Goal: Task Accomplishment & Management: Complete application form

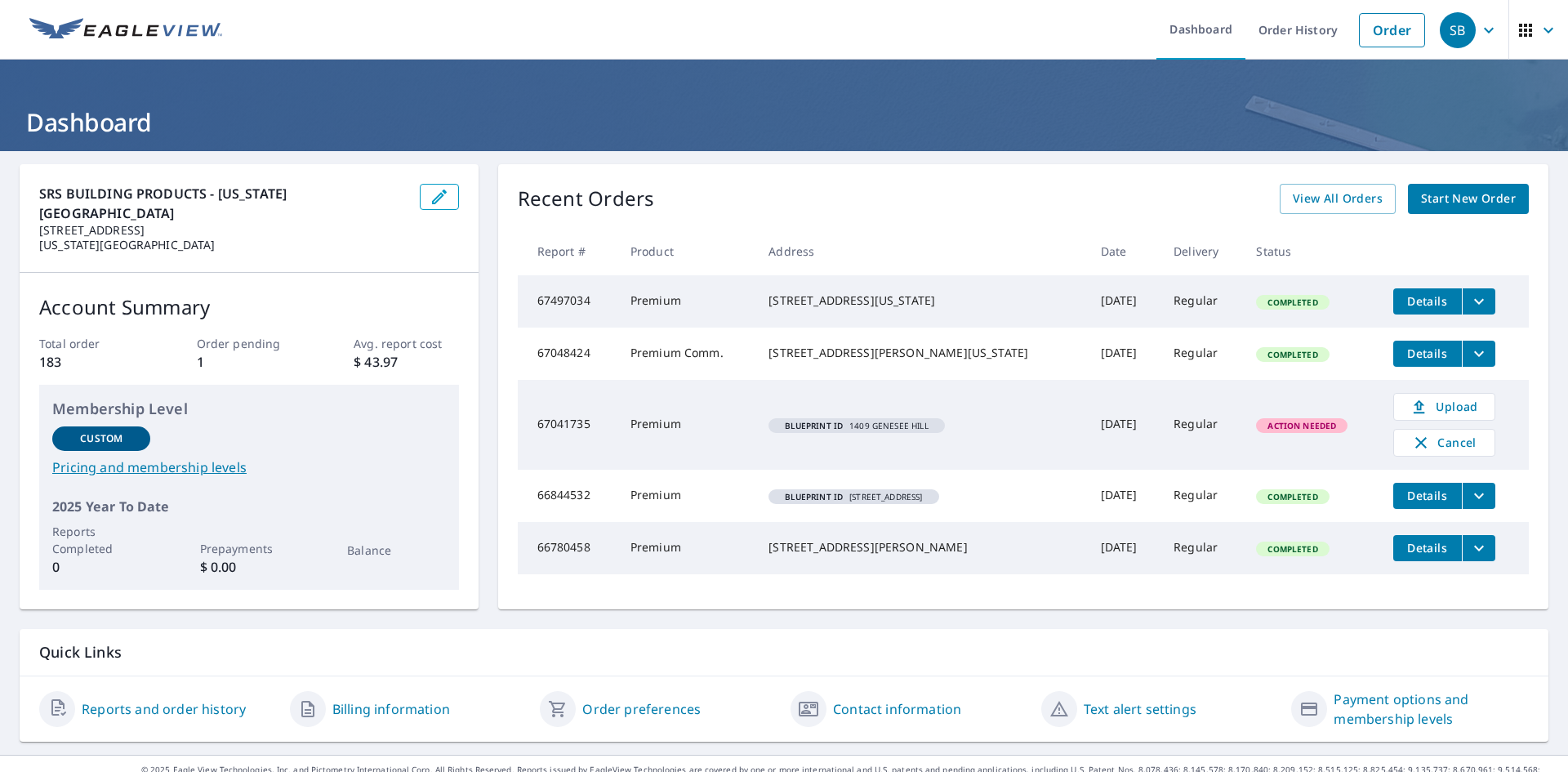
click at [1435, 201] on span "Start New Order" at bounding box center [1468, 198] width 95 height 20
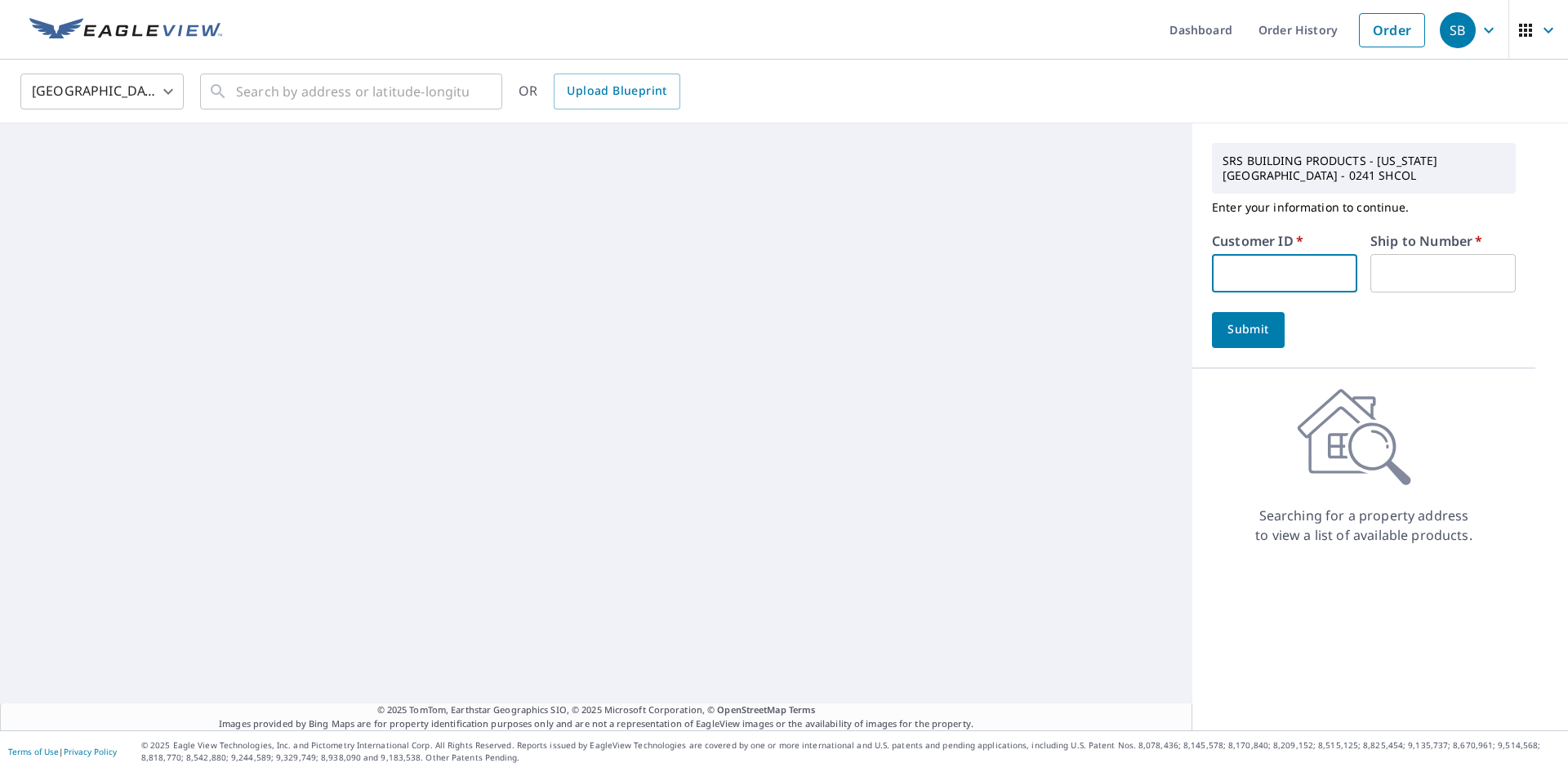
click at [1245, 269] on input "text" at bounding box center [1284, 273] width 145 height 38
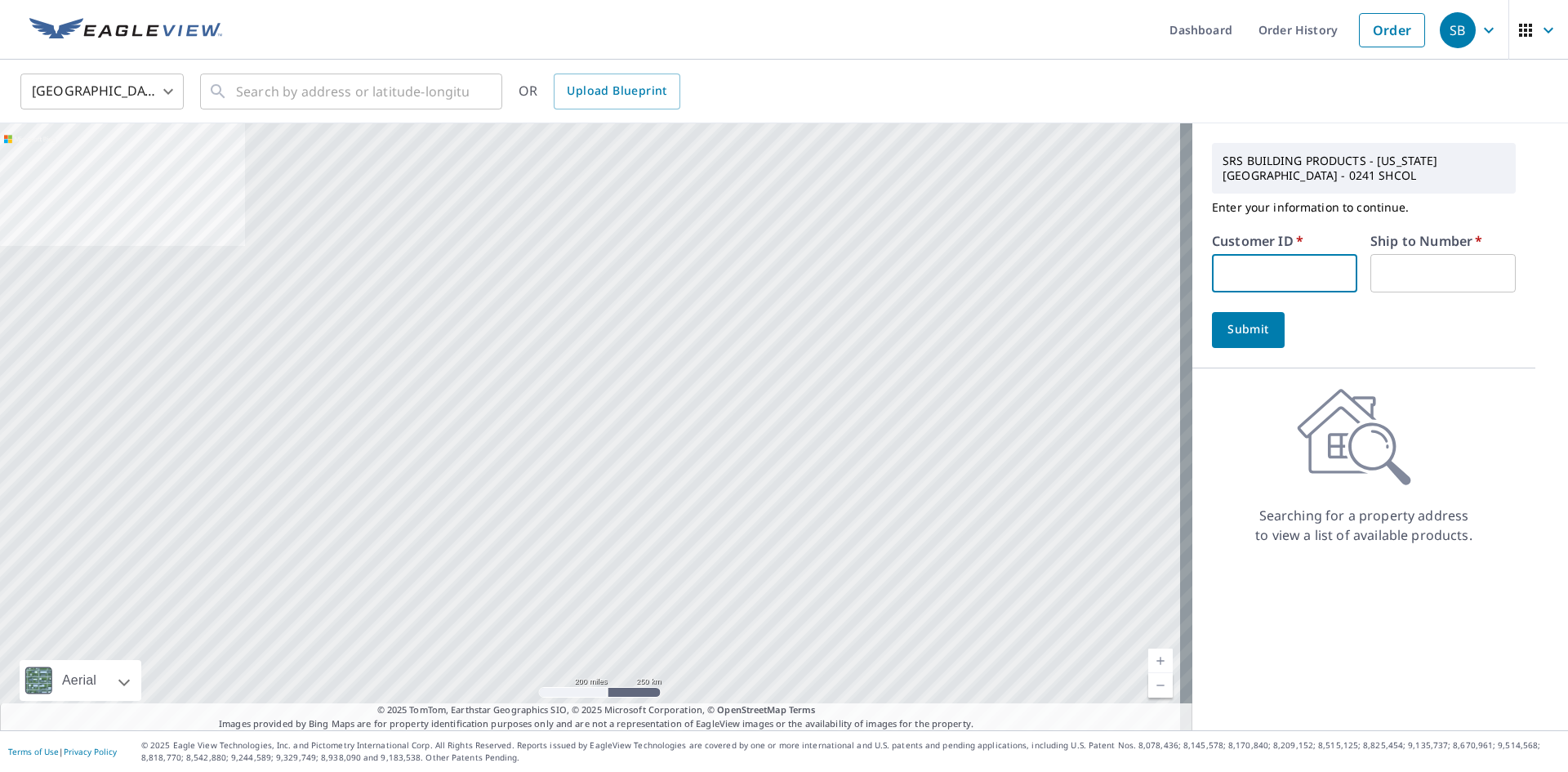
click at [1239, 273] on input "text" at bounding box center [1284, 273] width 145 height 38
paste input "S022994"
type input "S022994"
type input "1"
click at [1224, 341] on button "Submit" at bounding box center [1249, 330] width 73 height 36
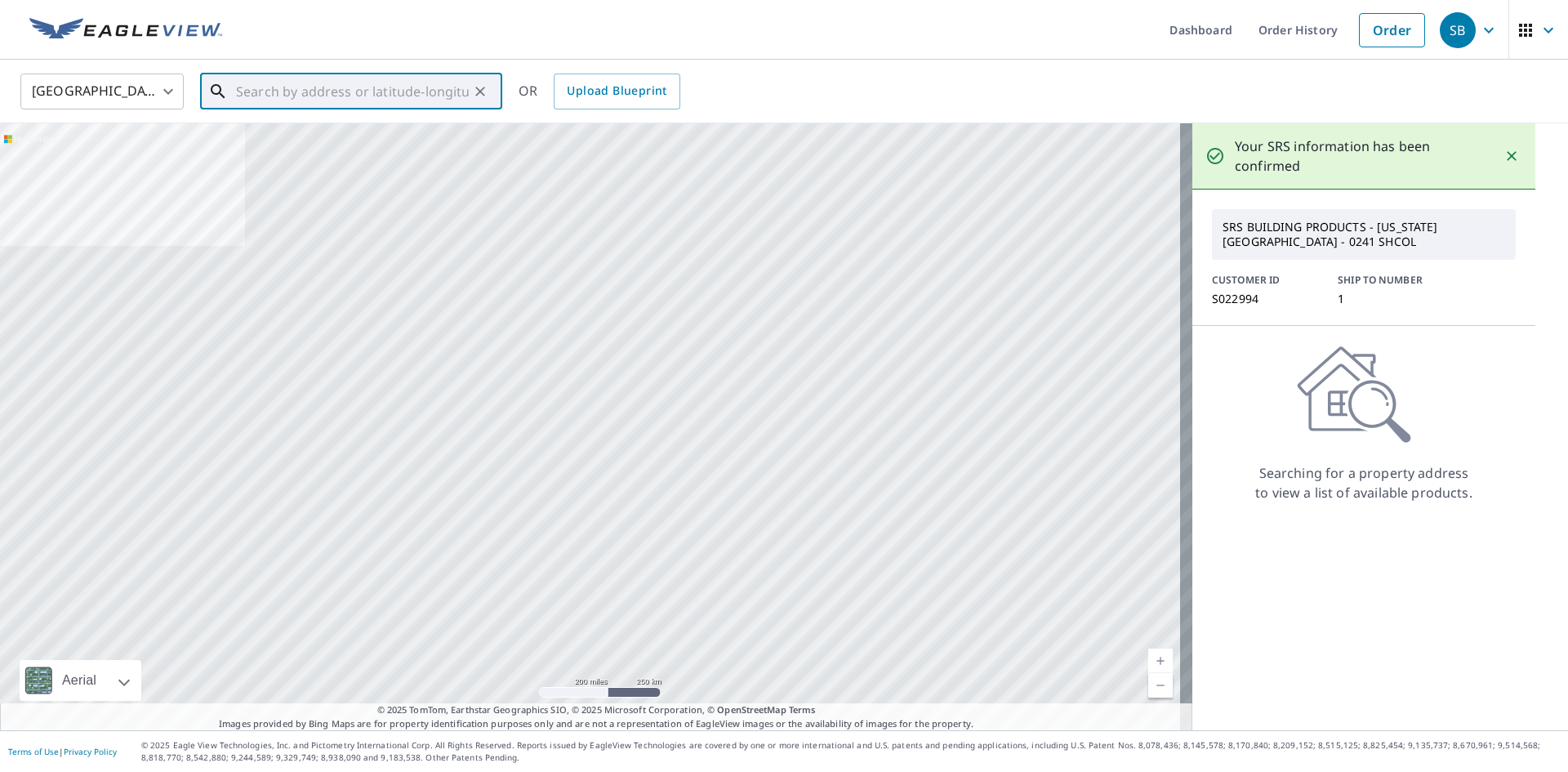
click at [345, 89] on input "text" at bounding box center [352, 91] width 233 height 45
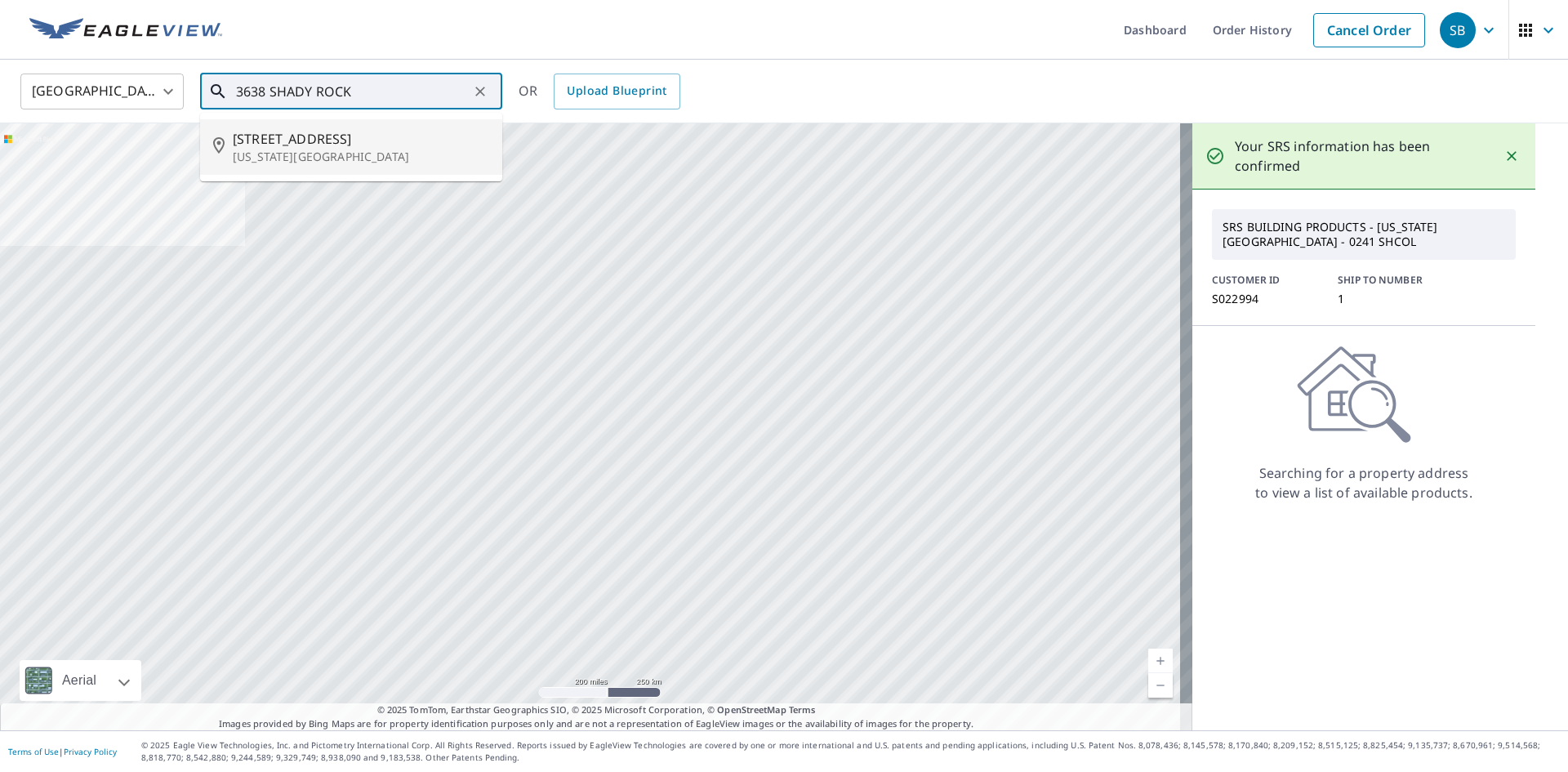
click at [274, 156] on p "[US_STATE][GEOGRAPHIC_DATA]" at bounding box center [361, 157] width 256 height 16
type input "[STREET_ADDRESS][US_STATE]"
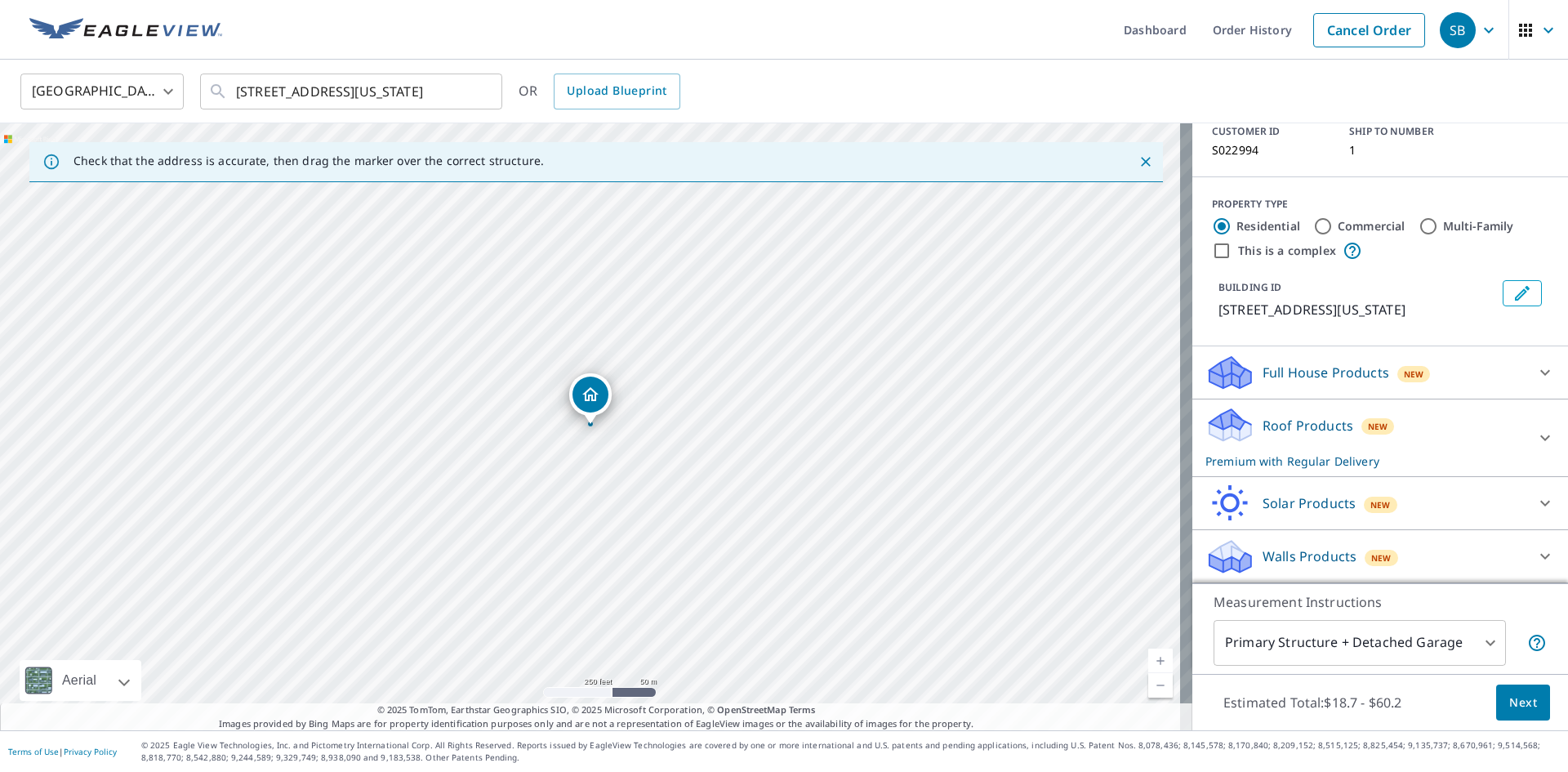
scroll to position [149, 0]
click at [1516, 705] on span "Next" at bounding box center [1523, 703] width 28 height 20
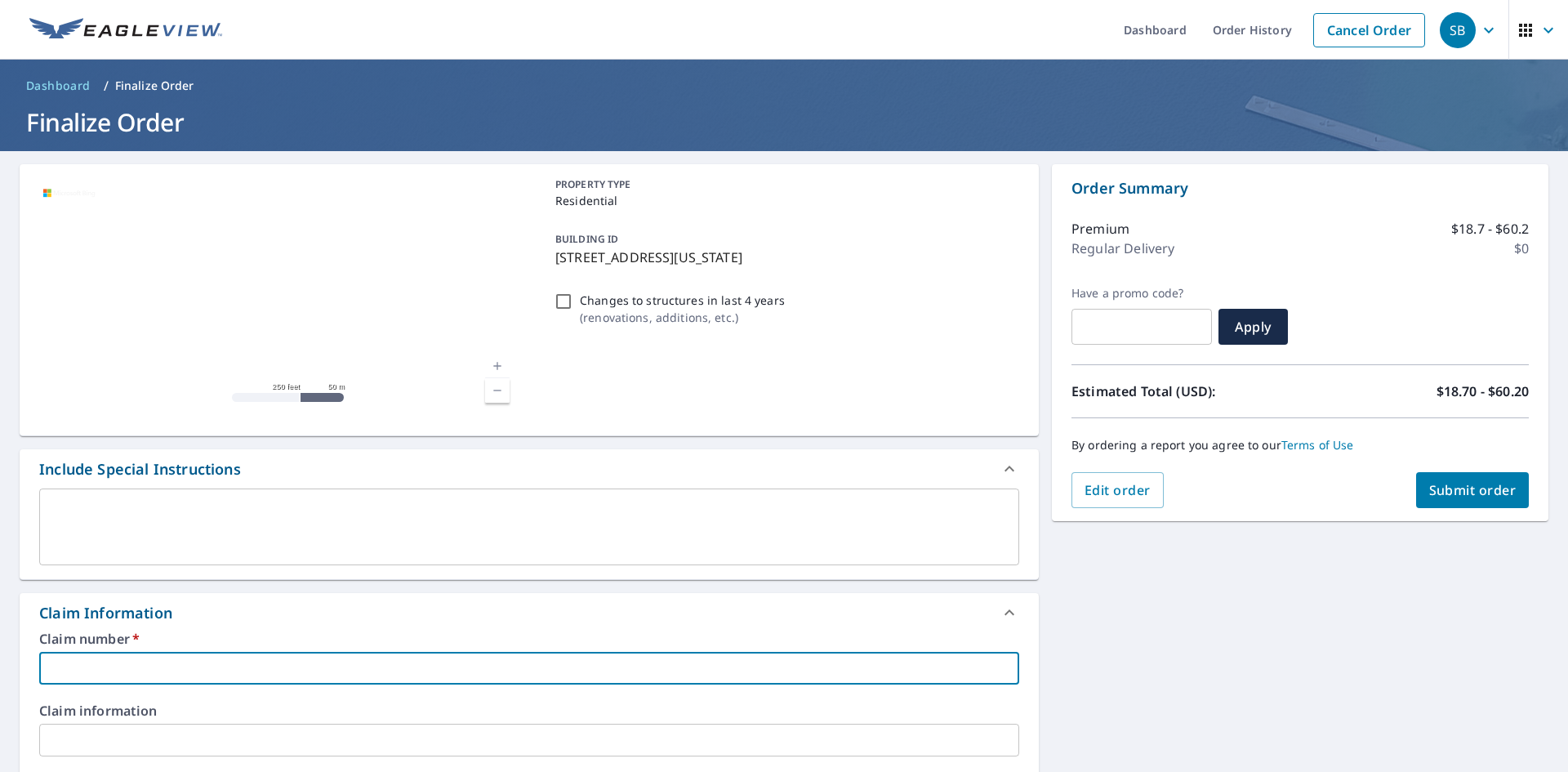
click at [71, 676] on input "text" at bounding box center [529, 668] width 980 height 33
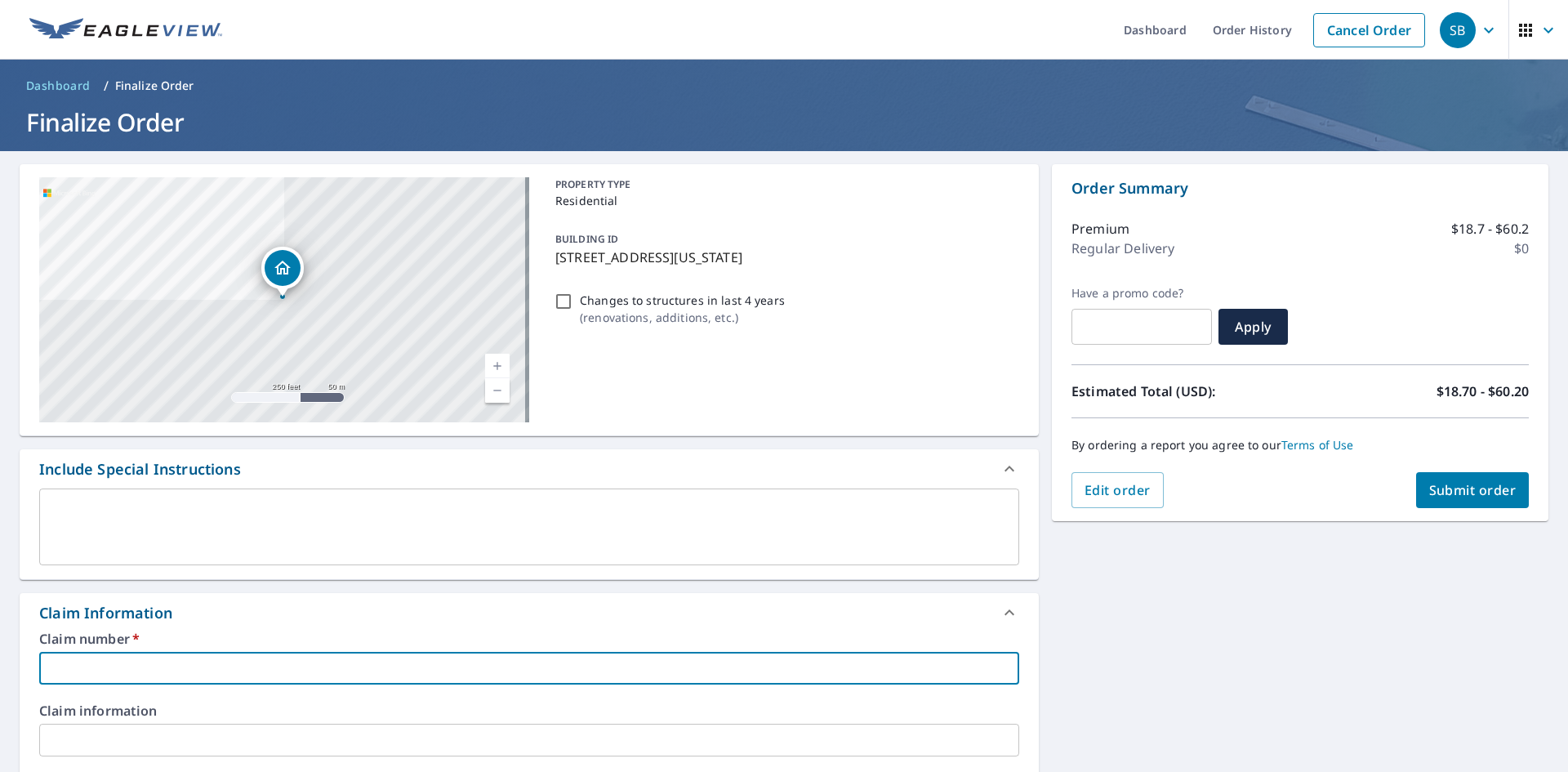
paste input "S022994"
type input "S022994"
checkbox input "true"
drag, startPoint x: 117, startPoint y: 668, endPoint x: -103, endPoint y: 660, distance: 220.1
click at [0, 660] on html "SB SB Dashboard Order History Cancel Order SB Dashboard / Finalize Order Finali…" at bounding box center [784, 386] width 1568 height 772
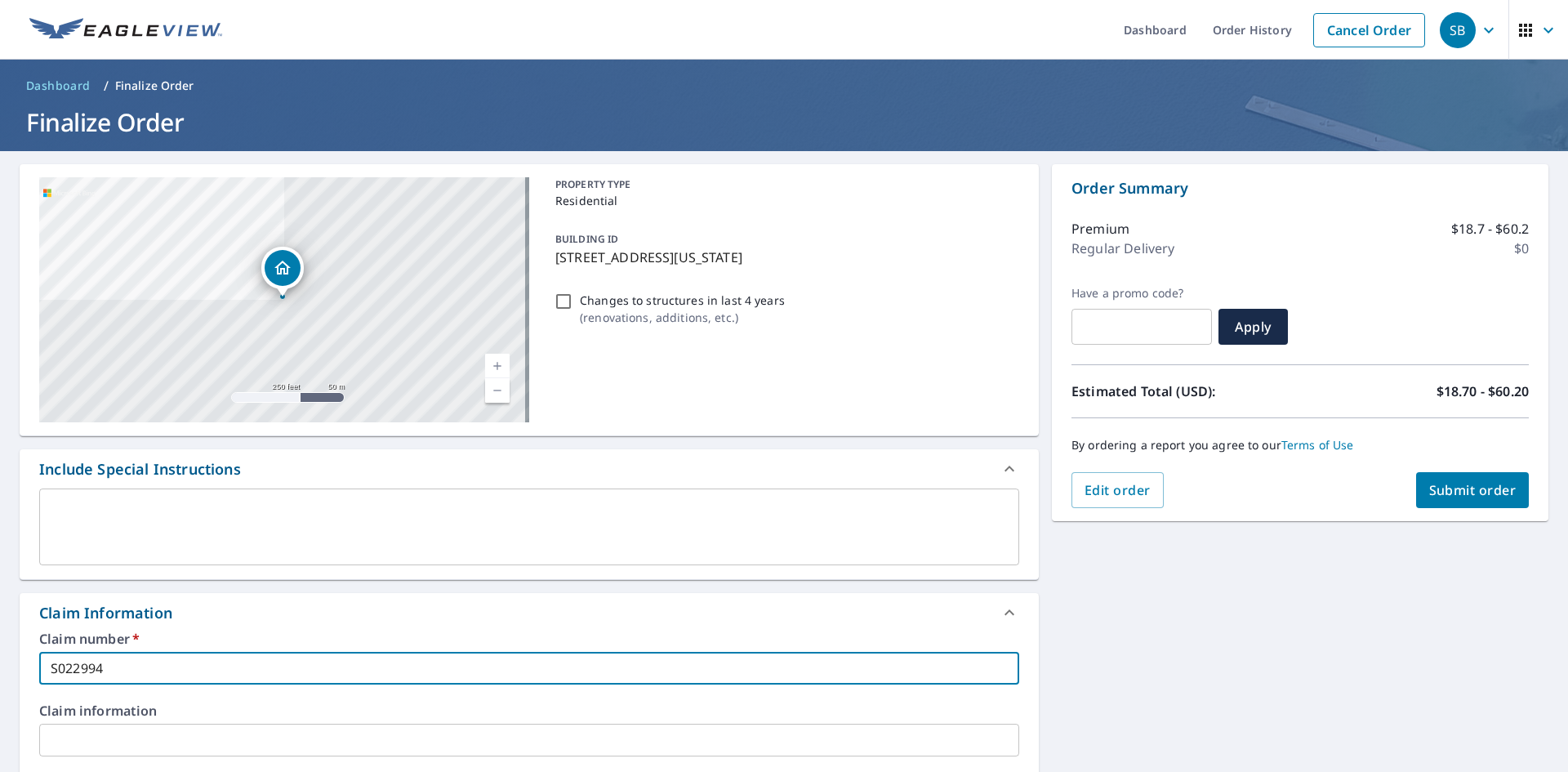
type input "3"
checkbox input "true"
type input "36"
checkbox input "true"
type input "363"
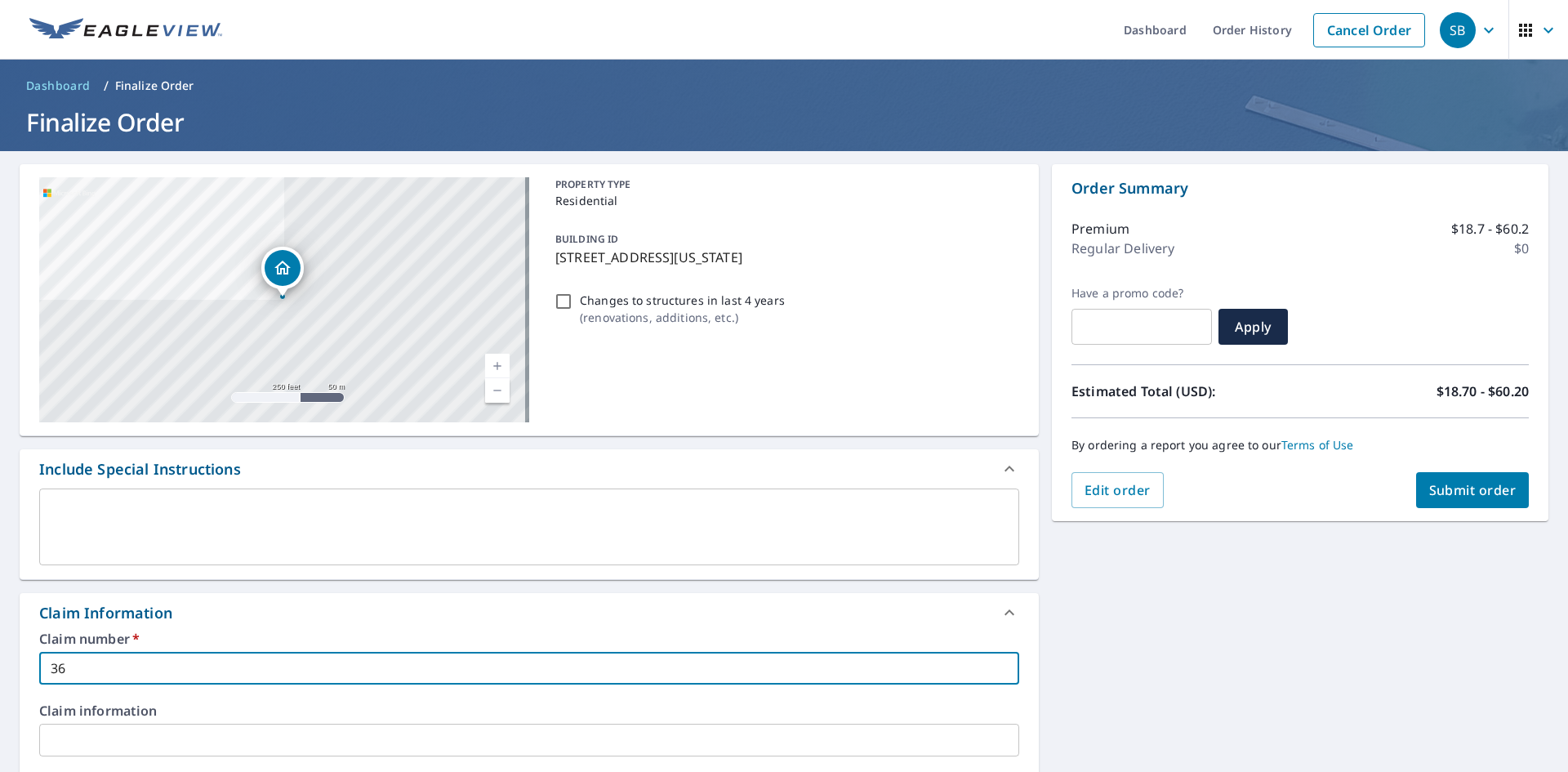
checkbox input "true"
type input "3638"
checkbox input "true"
type input "3638"
checkbox input "true"
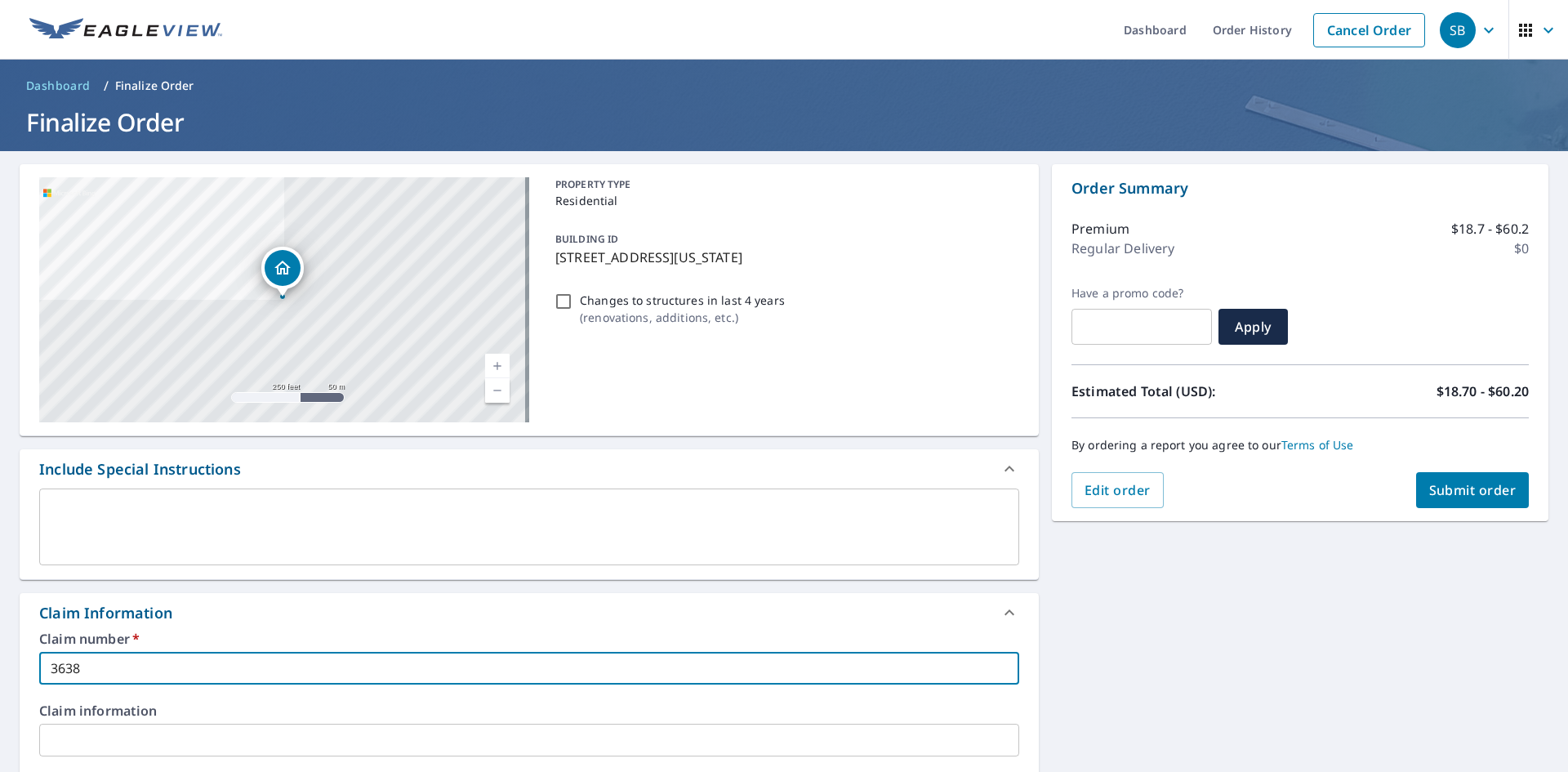
type input "3638 S"
checkbox input "true"
type input "3638 SH"
checkbox input "true"
type input "3638 SHA"
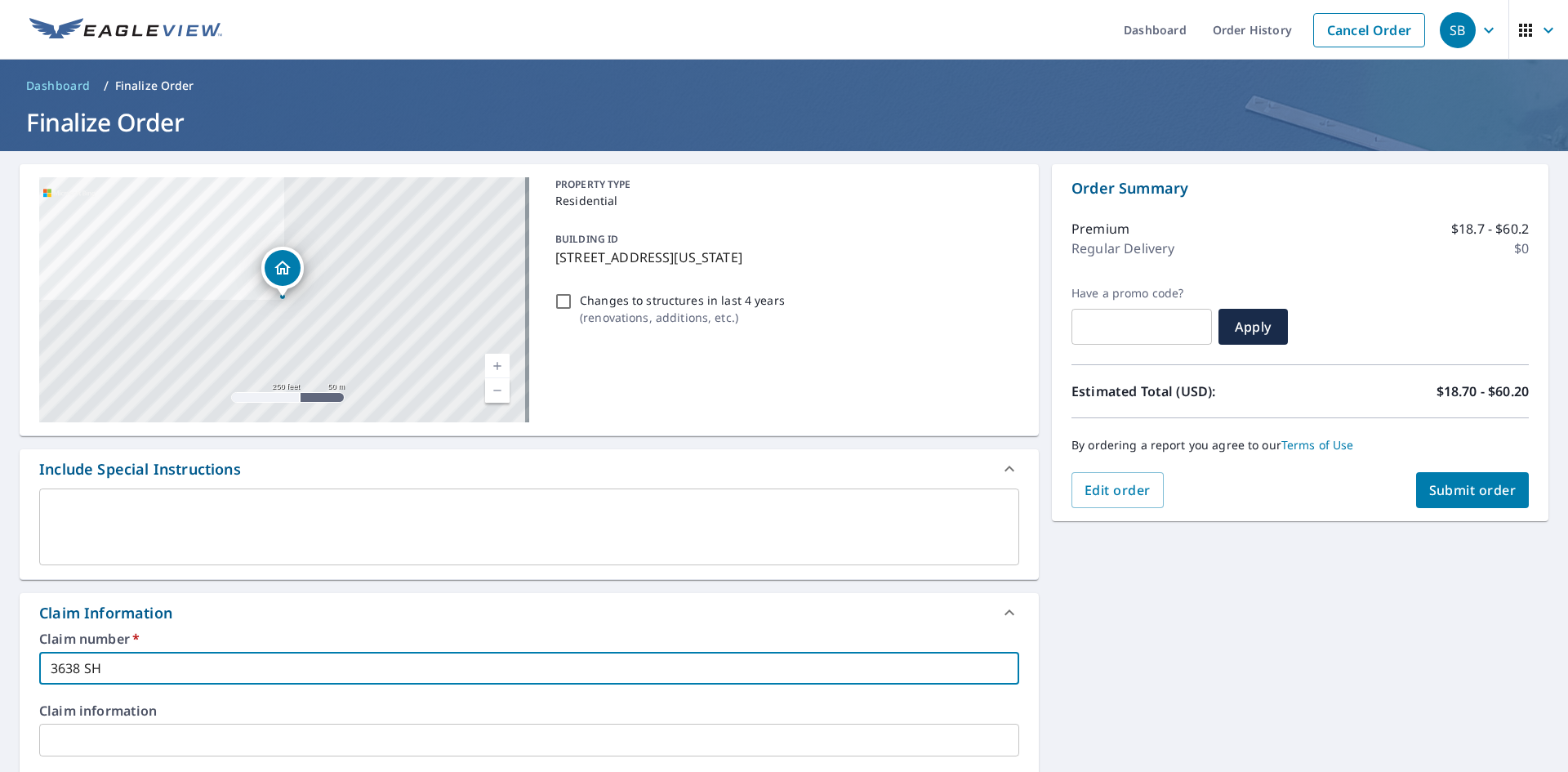
checkbox input "true"
type input "3638 SHAD"
checkbox input "true"
type input "3638 SHADY"
checkbox input "true"
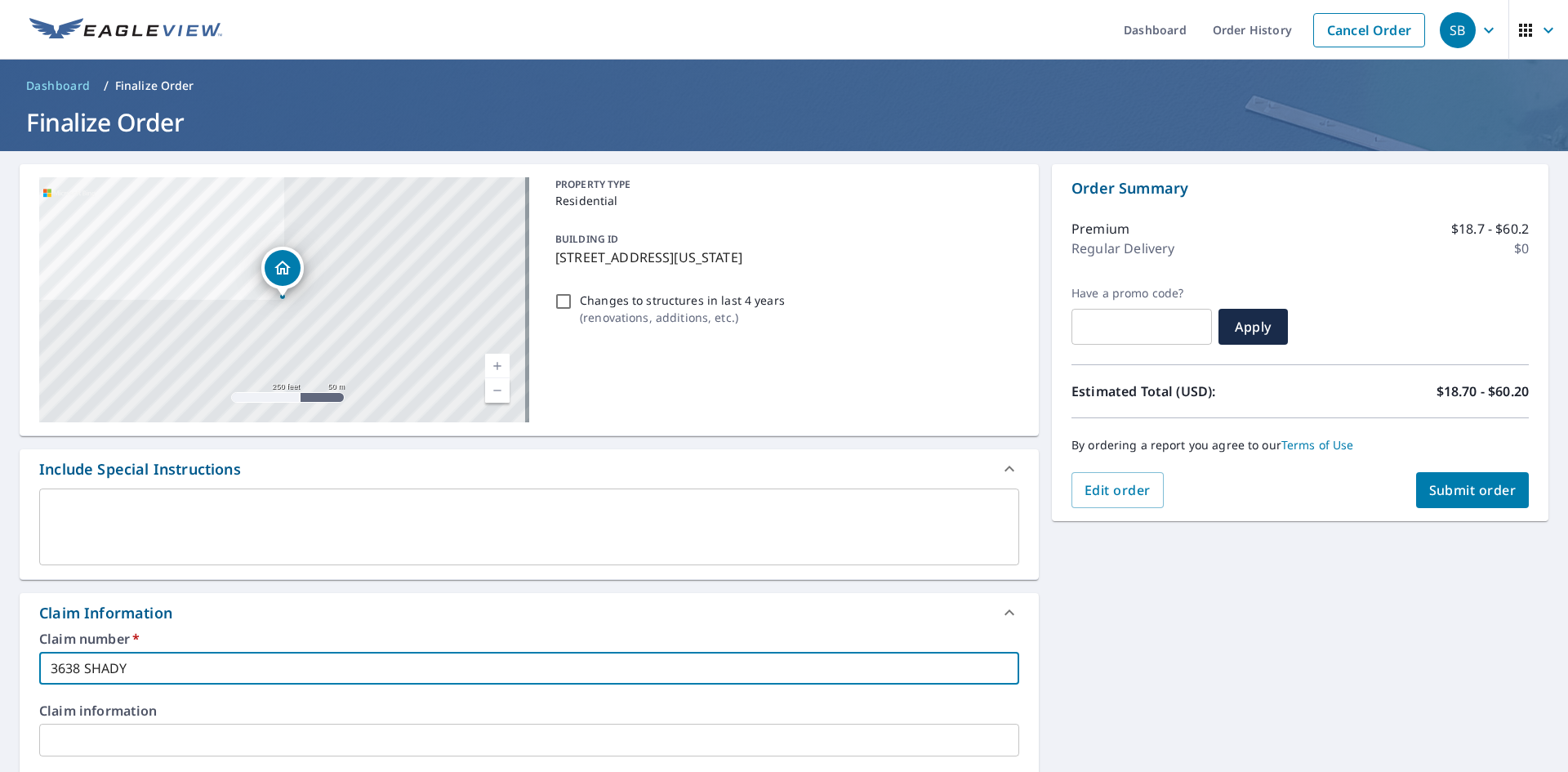
type input "3638 SHADY"
checkbox input "true"
type input "3638 SHADY R"
checkbox input "true"
type input "3638 [PERSON_NAME]"
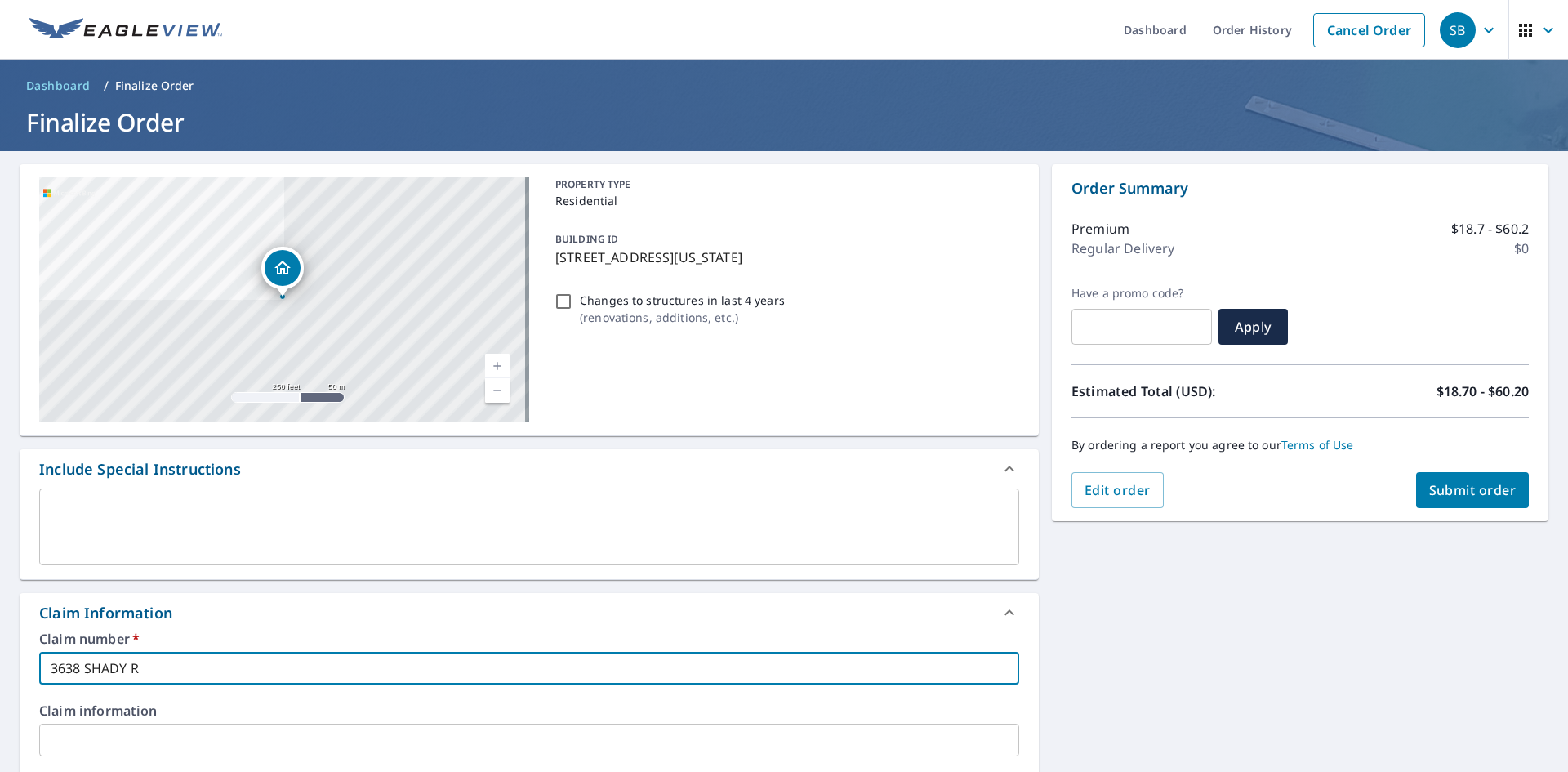
checkbox input "true"
type input "3638 SHADY ROC"
checkbox input "true"
type input "3638 SHADY ROCK"
checkbox input "true"
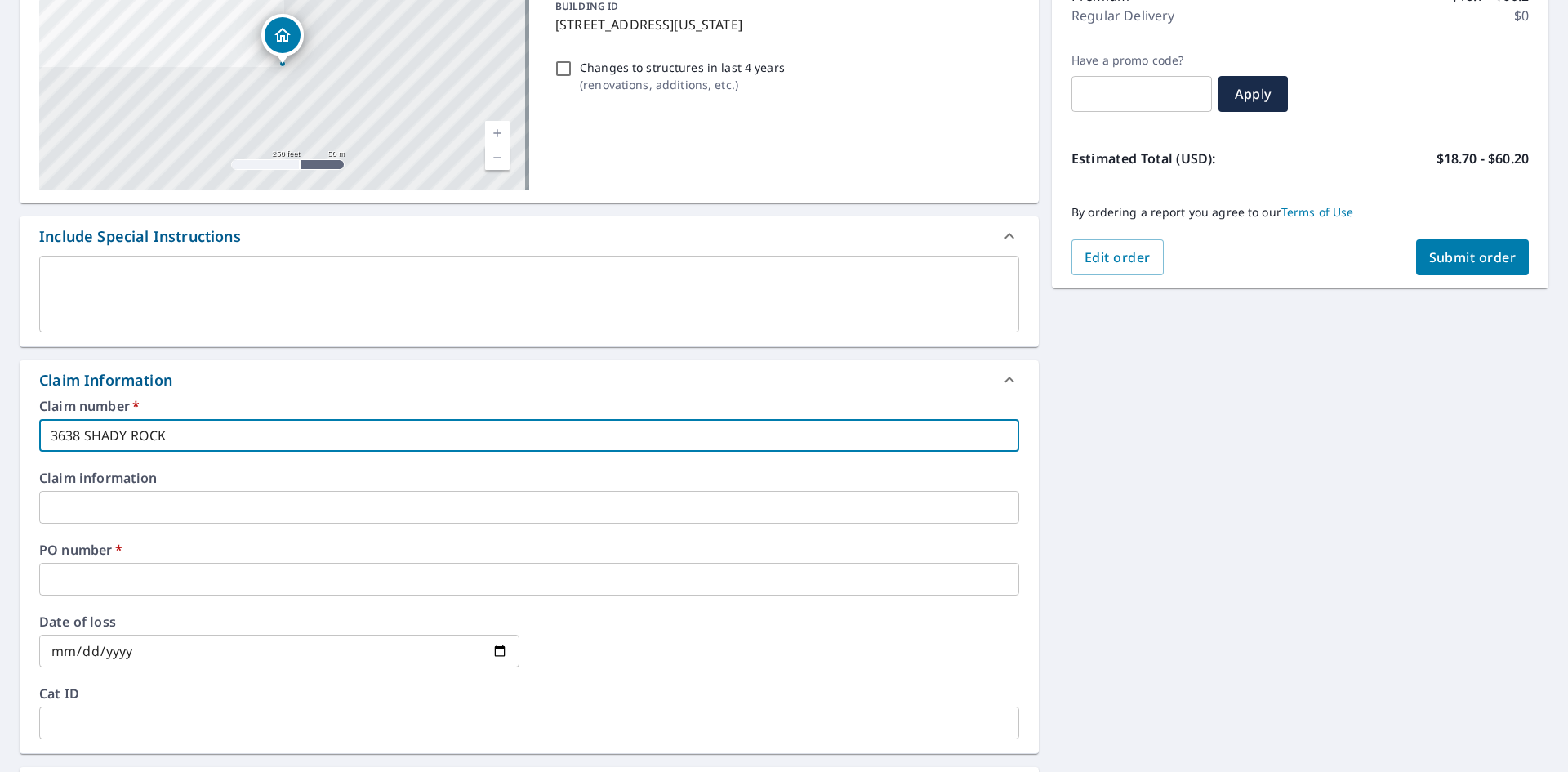
scroll to position [245, 0]
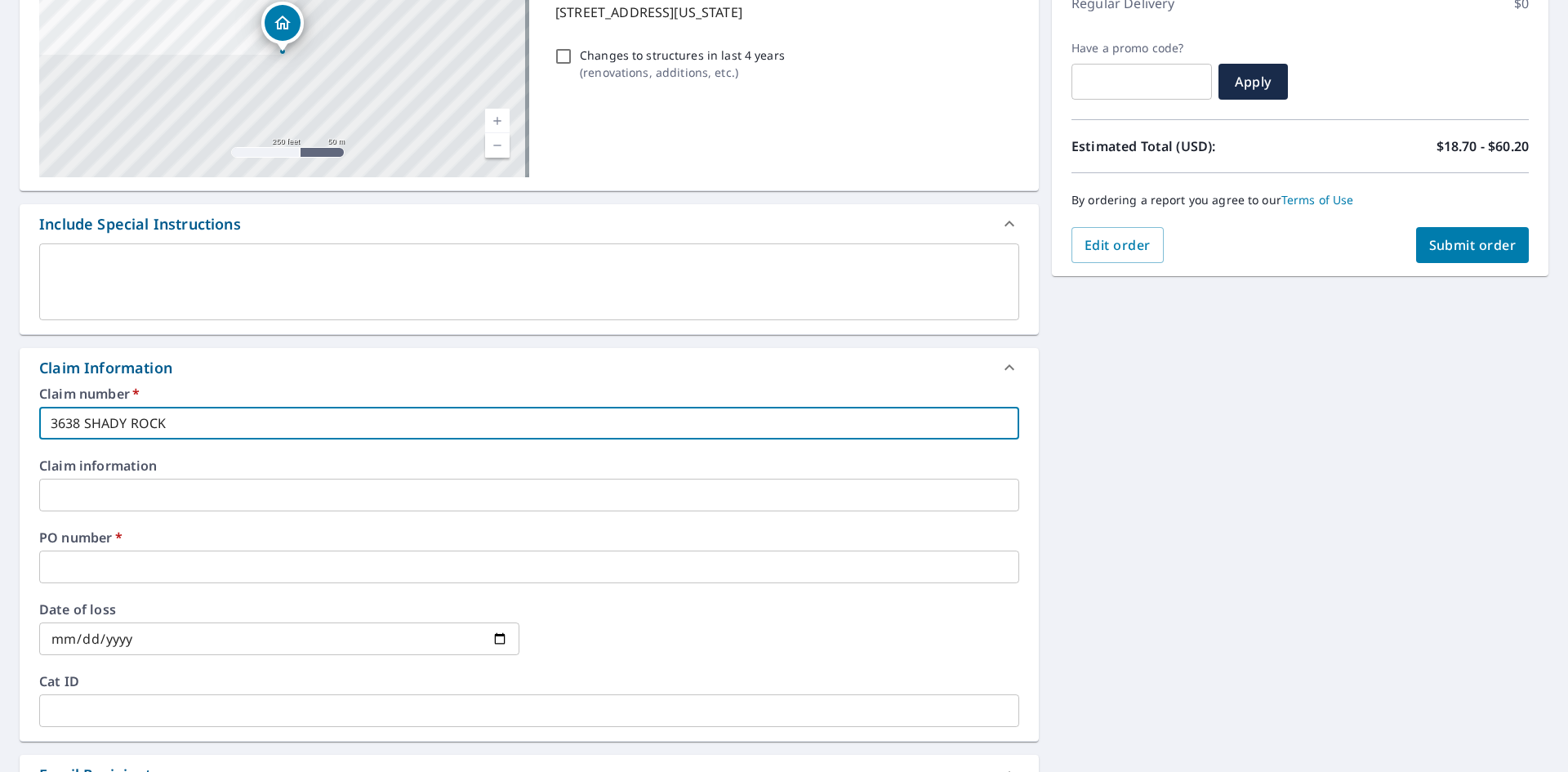
type input "3638 SHADY ROCK"
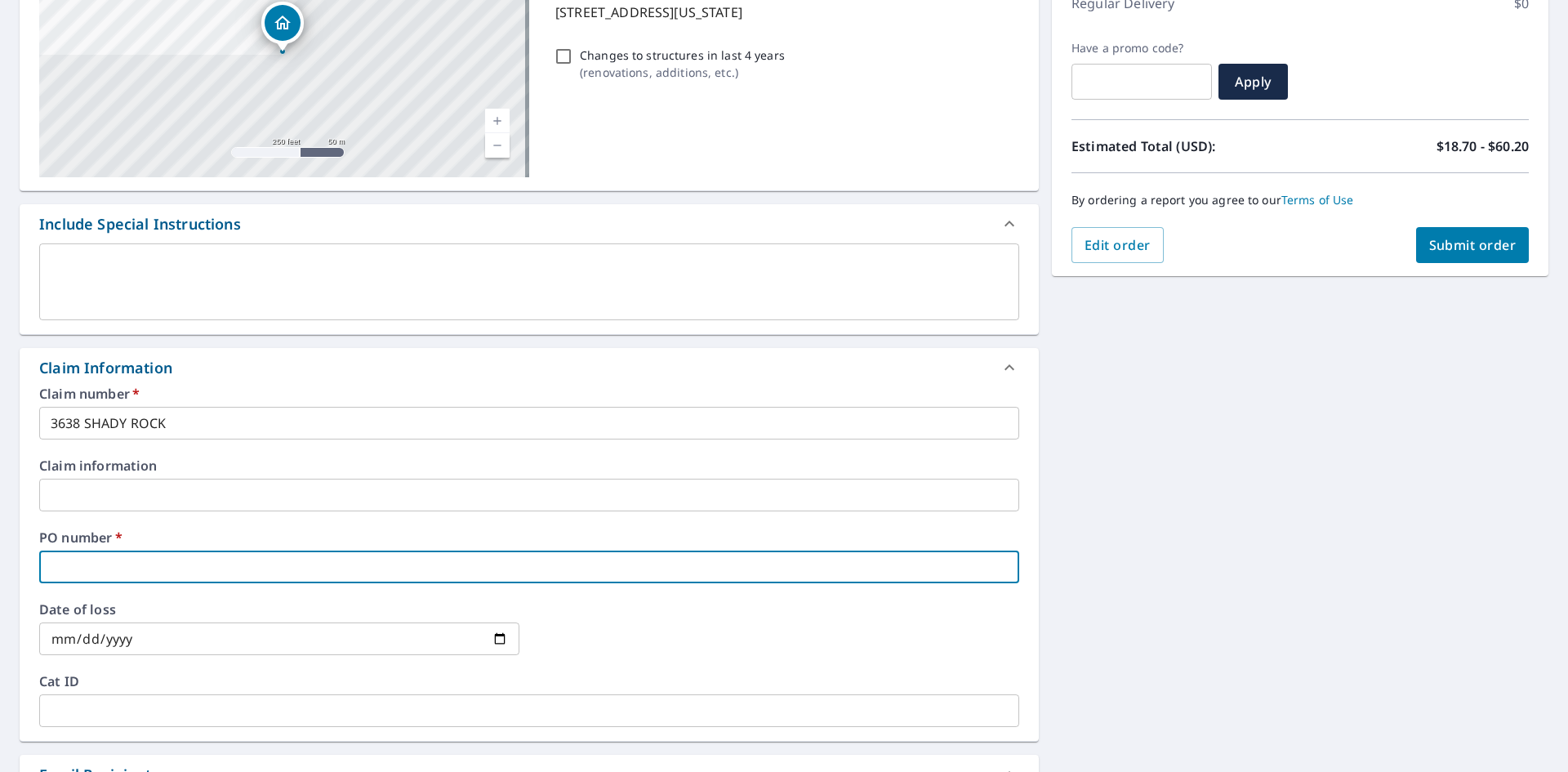
click at [205, 570] on input "text" at bounding box center [529, 567] width 980 height 33
paste input "3638 SHADY ROCK"
type input "3638 SHADY ROCK"
checkbox input "true"
type input "3638 SHADY ROCK"
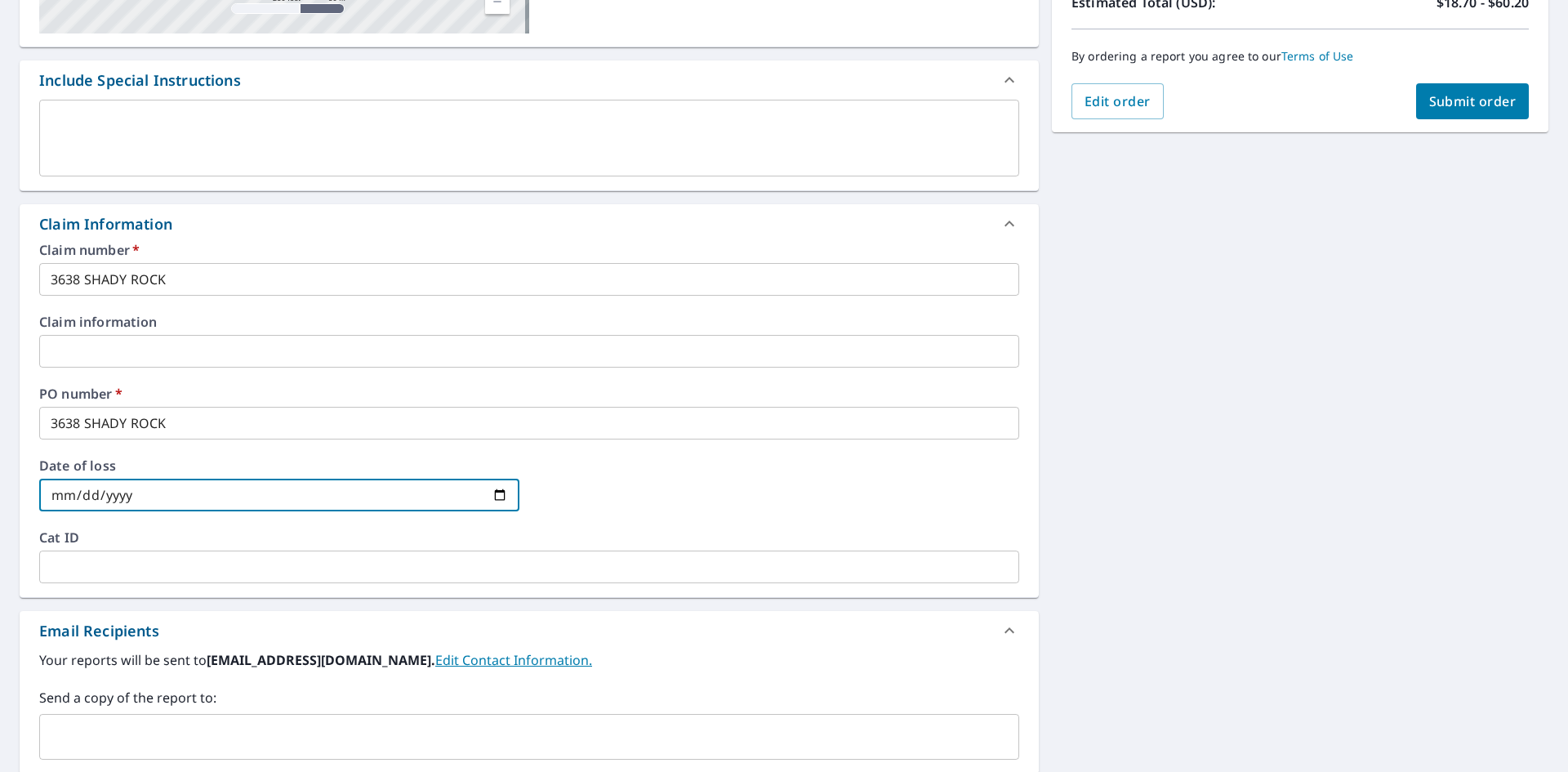
scroll to position [572, 0]
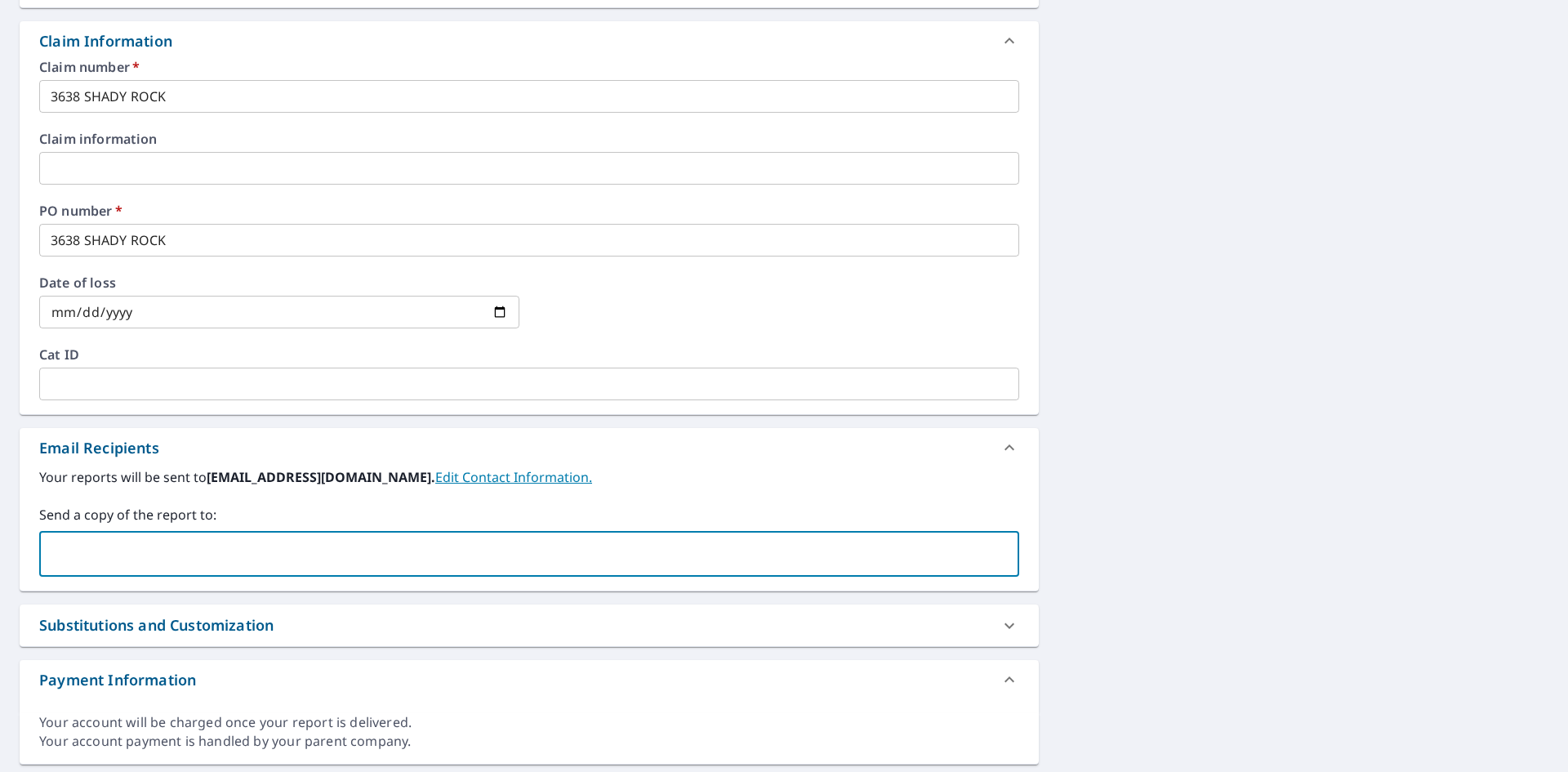
click at [196, 553] on input "text" at bounding box center [517, 553] width 941 height 31
type input "[EMAIL_ADDRESS][DOMAIN_NAME]"
click at [253, 551] on icon at bounding box center [245, 554] width 13 height 18
checkbox input "true"
type input "[EMAIL_ADDRESS][PERSON_NAME][DOMAIN_NAME]"
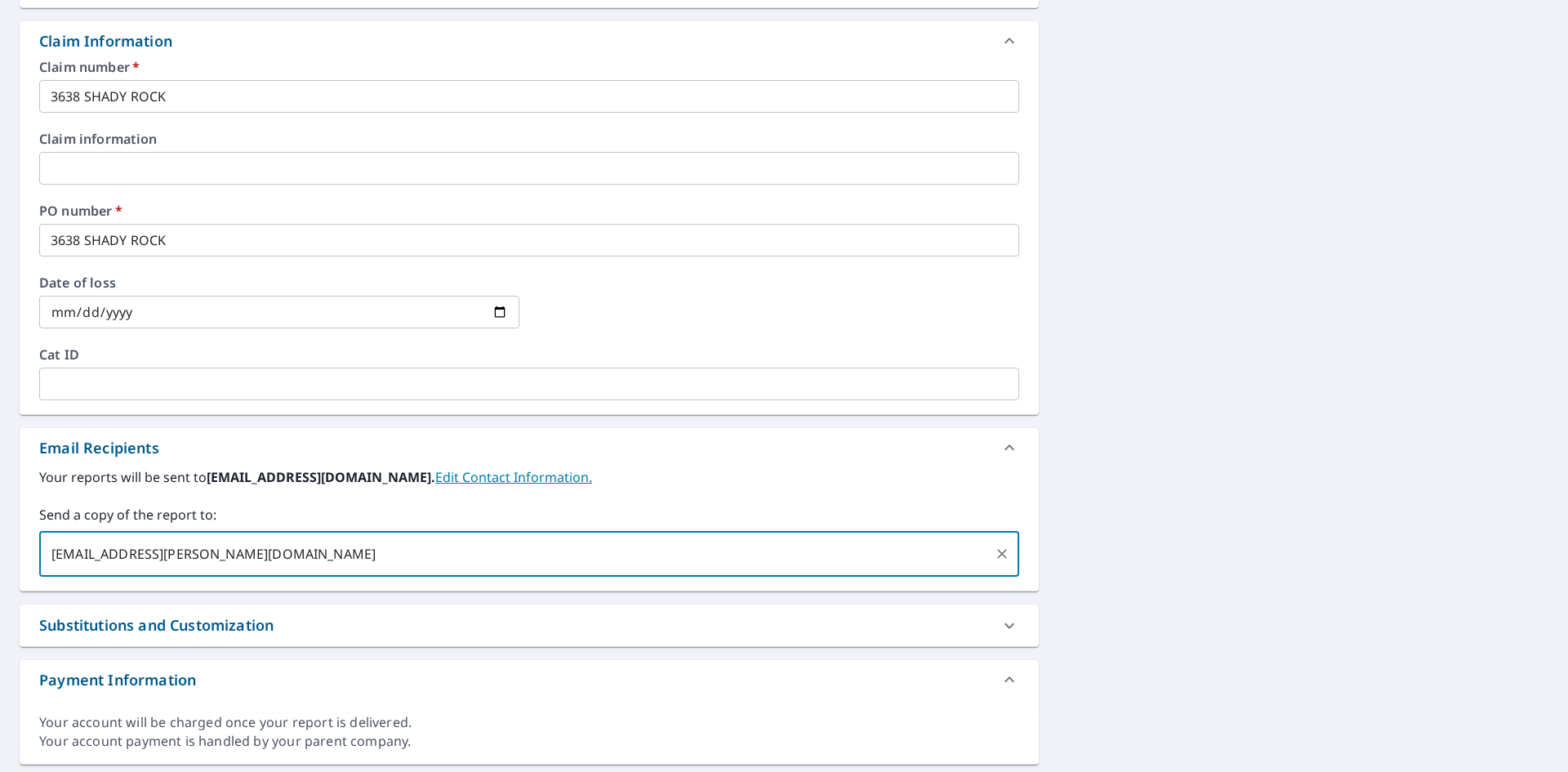
checkbox input "true"
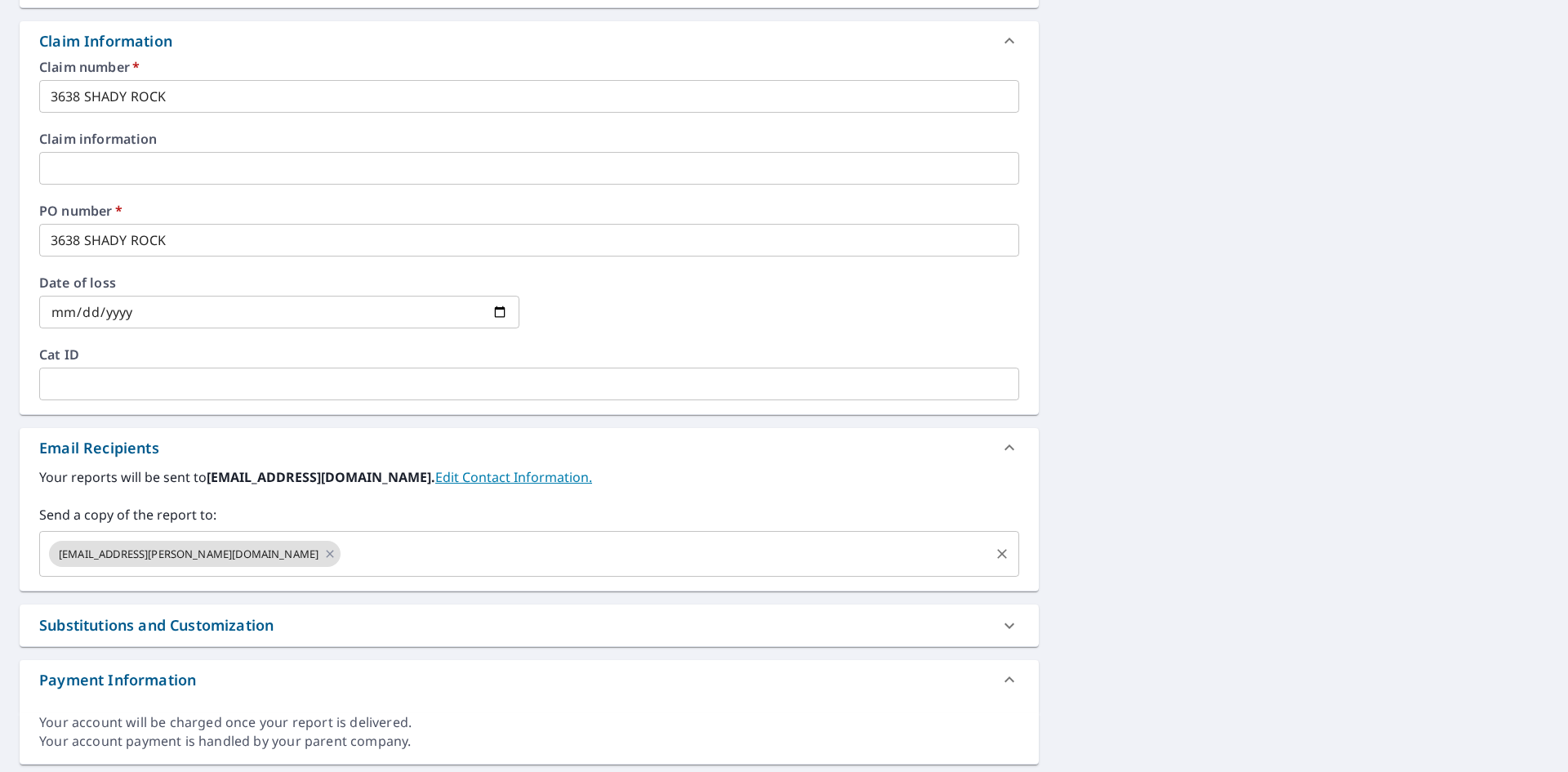
click at [375, 557] on input "text" at bounding box center [665, 553] width 645 height 31
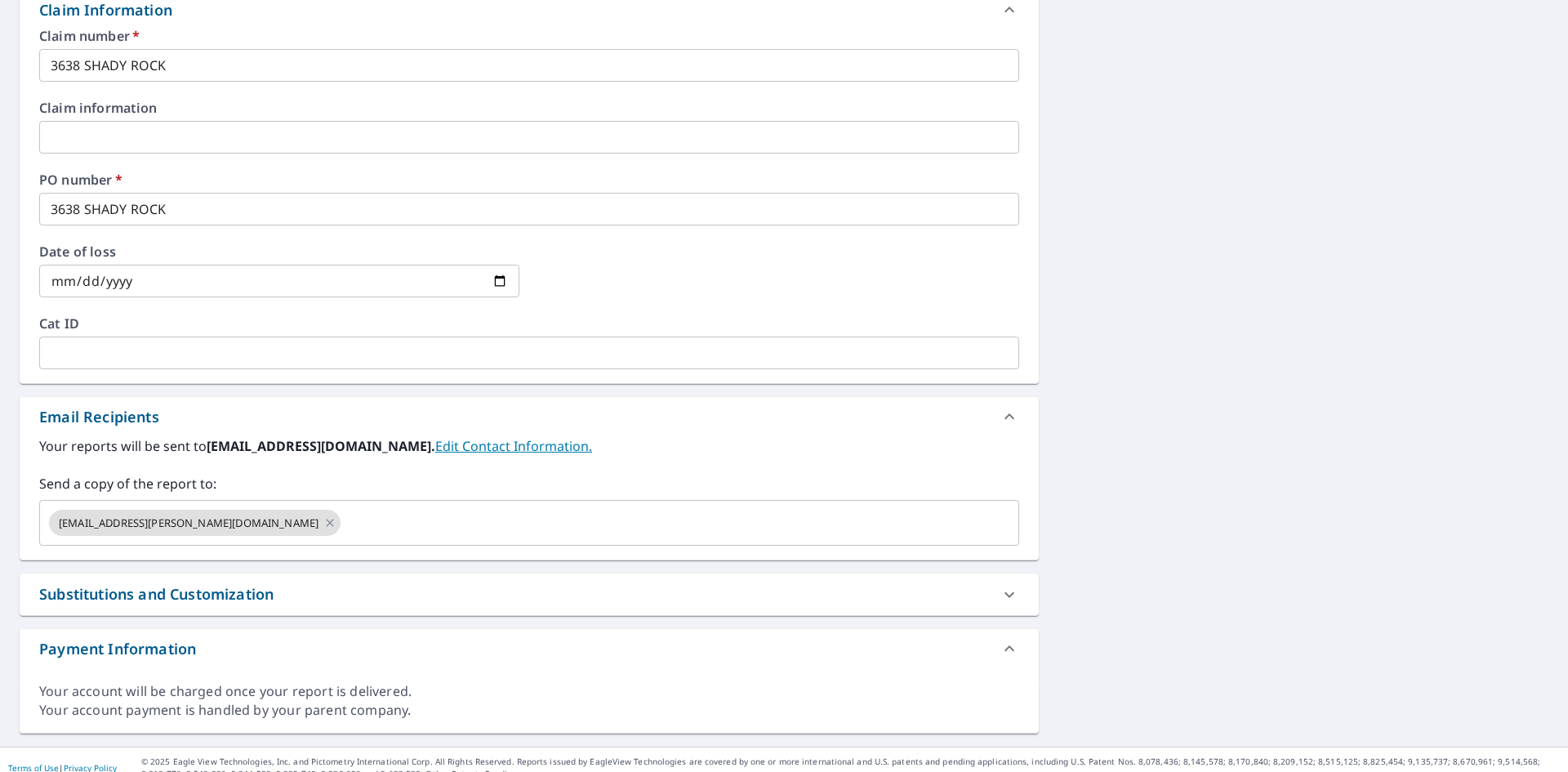
scroll to position [619, 0]
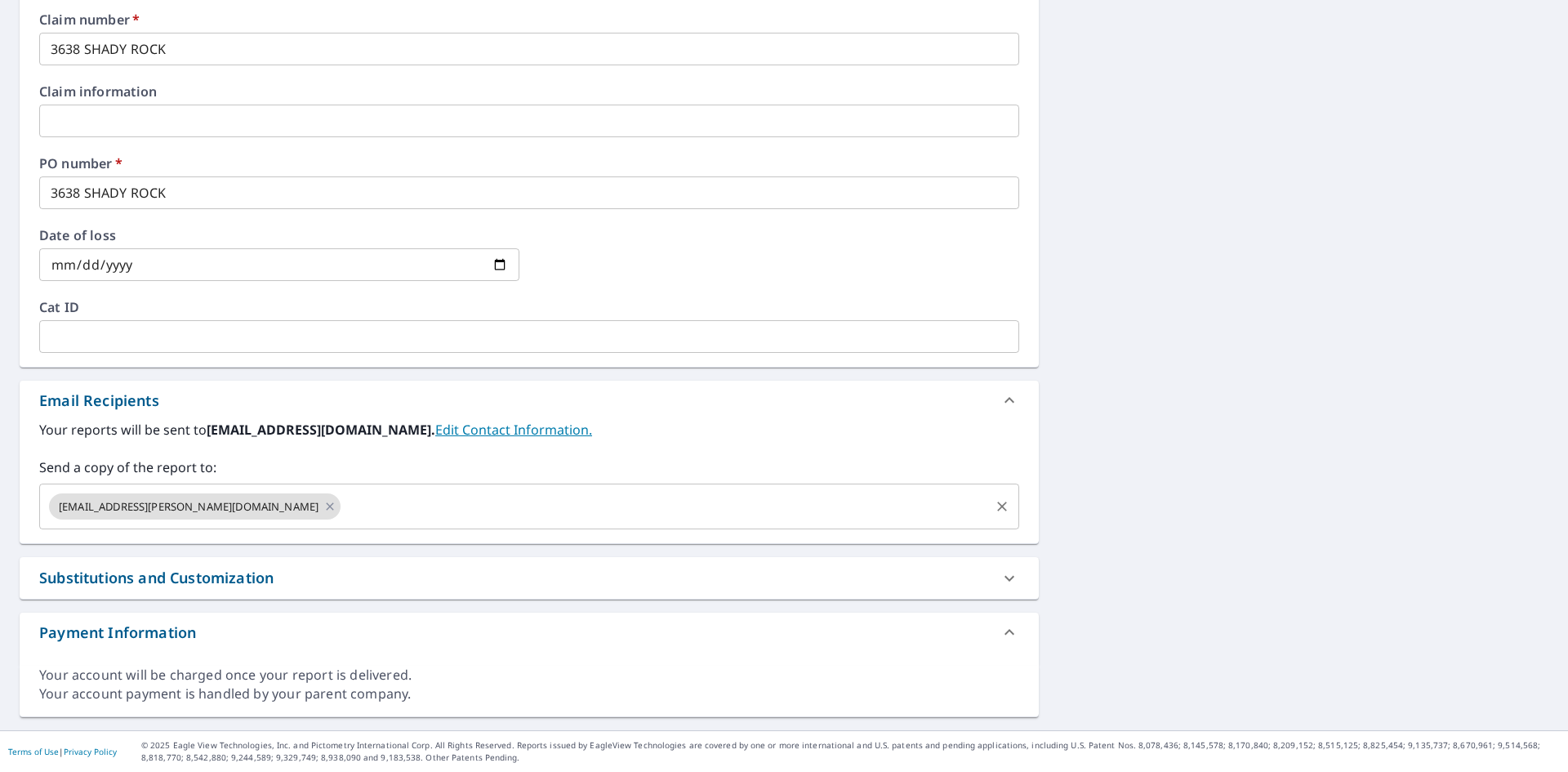
click at [450, 505] on input "text" at bounding box center [665, 506] width 645 height 31
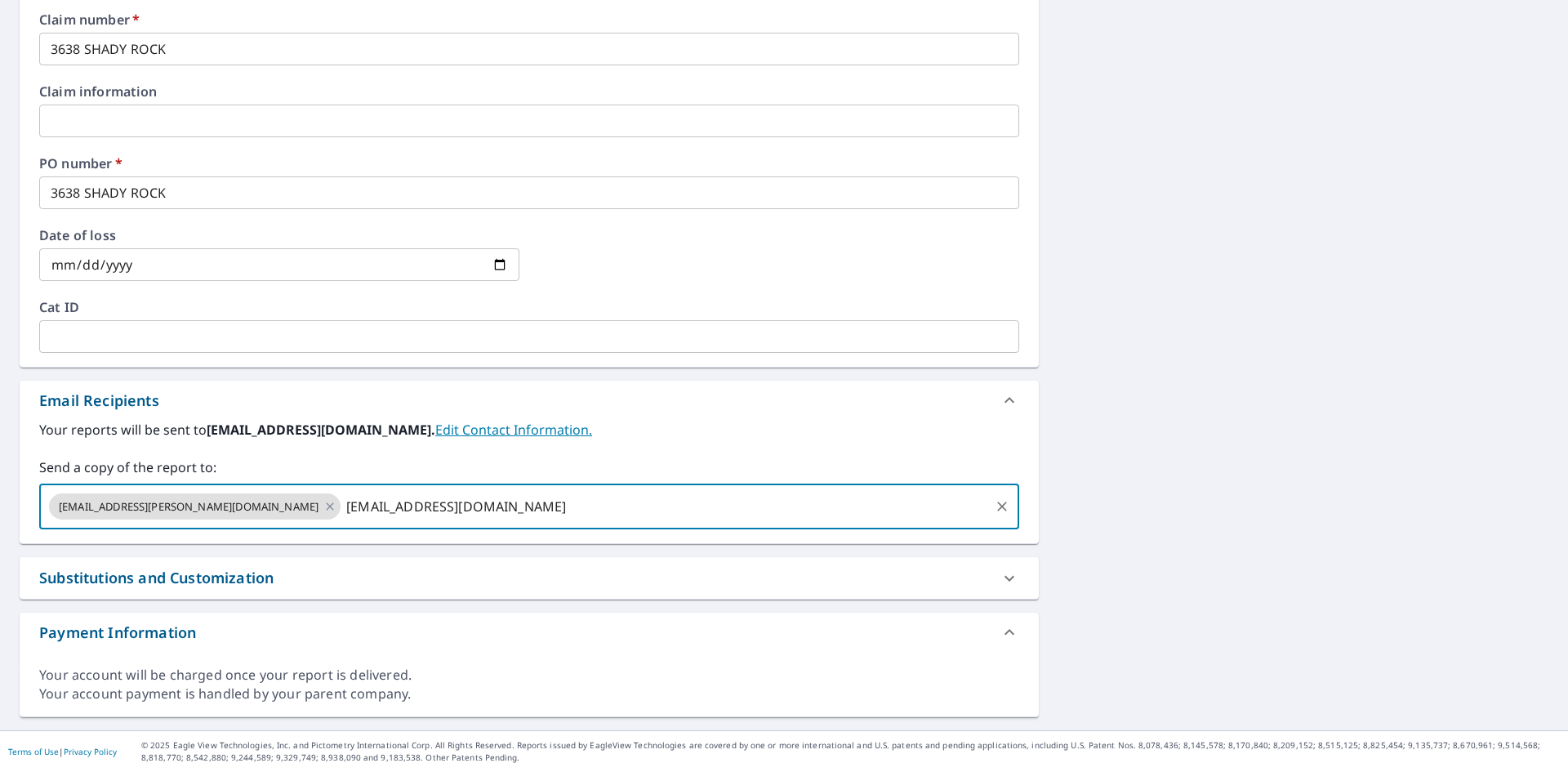
type input "[EMAIL_ADDRESS][DOMAIN_NAME]"
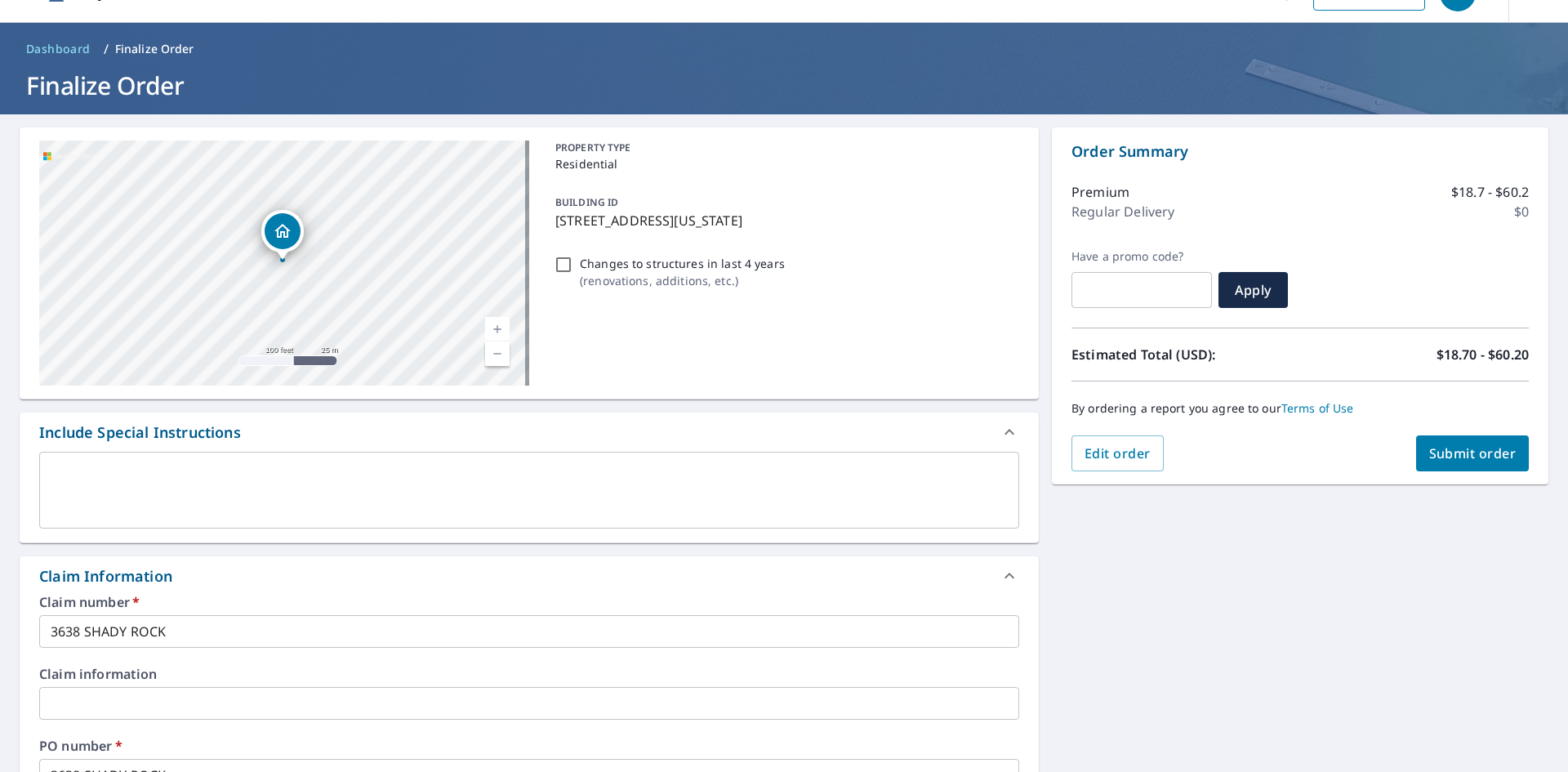
scroll to position [0, 0]
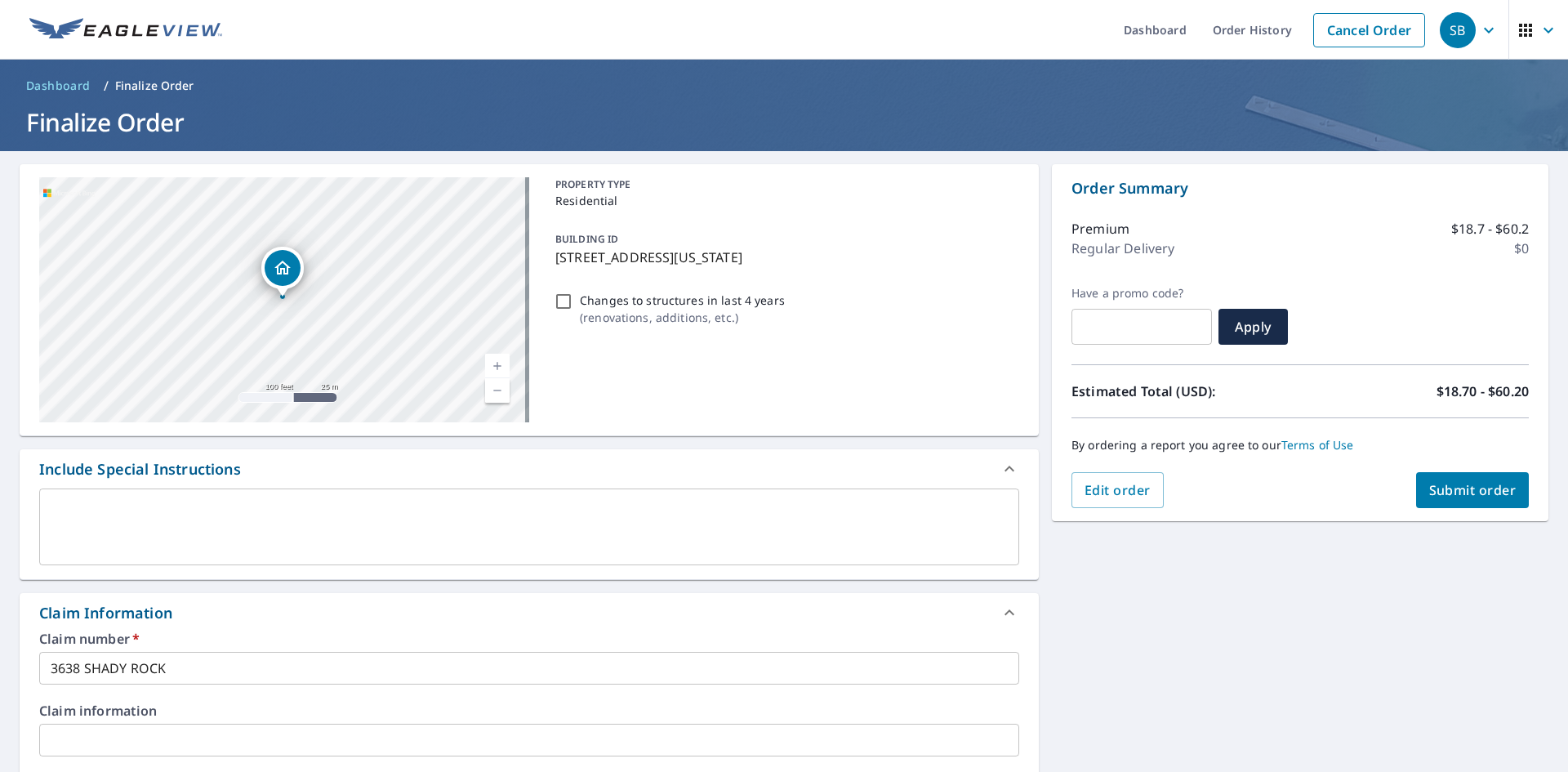
click at [1447, 490] on span "Submit order" at bounding box center [1473, 490] width 87 height 18
checkbox input "true"
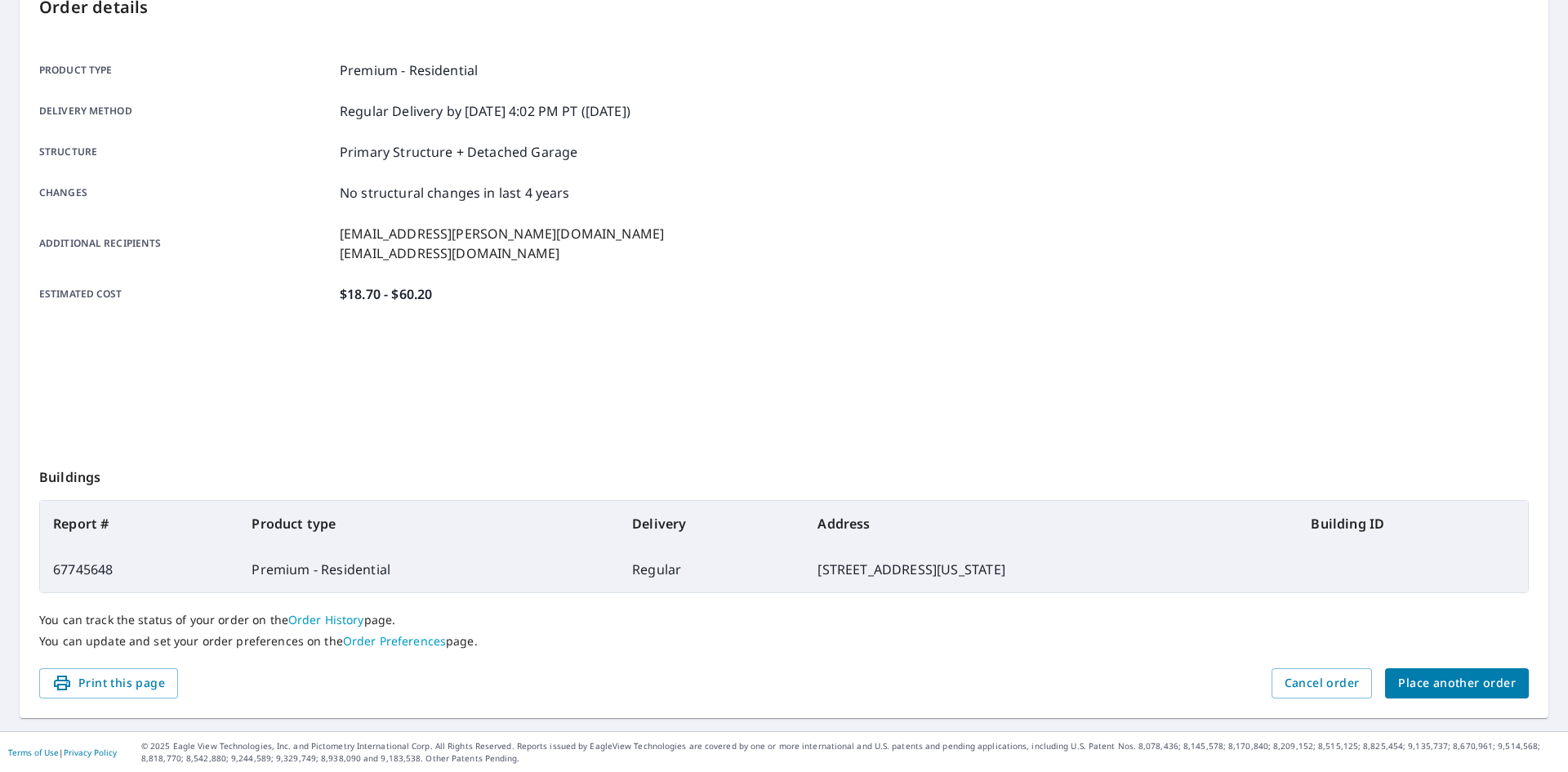
scroll to position [189, 0]
click at [1480, 685] on span "Place another order" at bounding box center [1457, 682] width 117 height 20
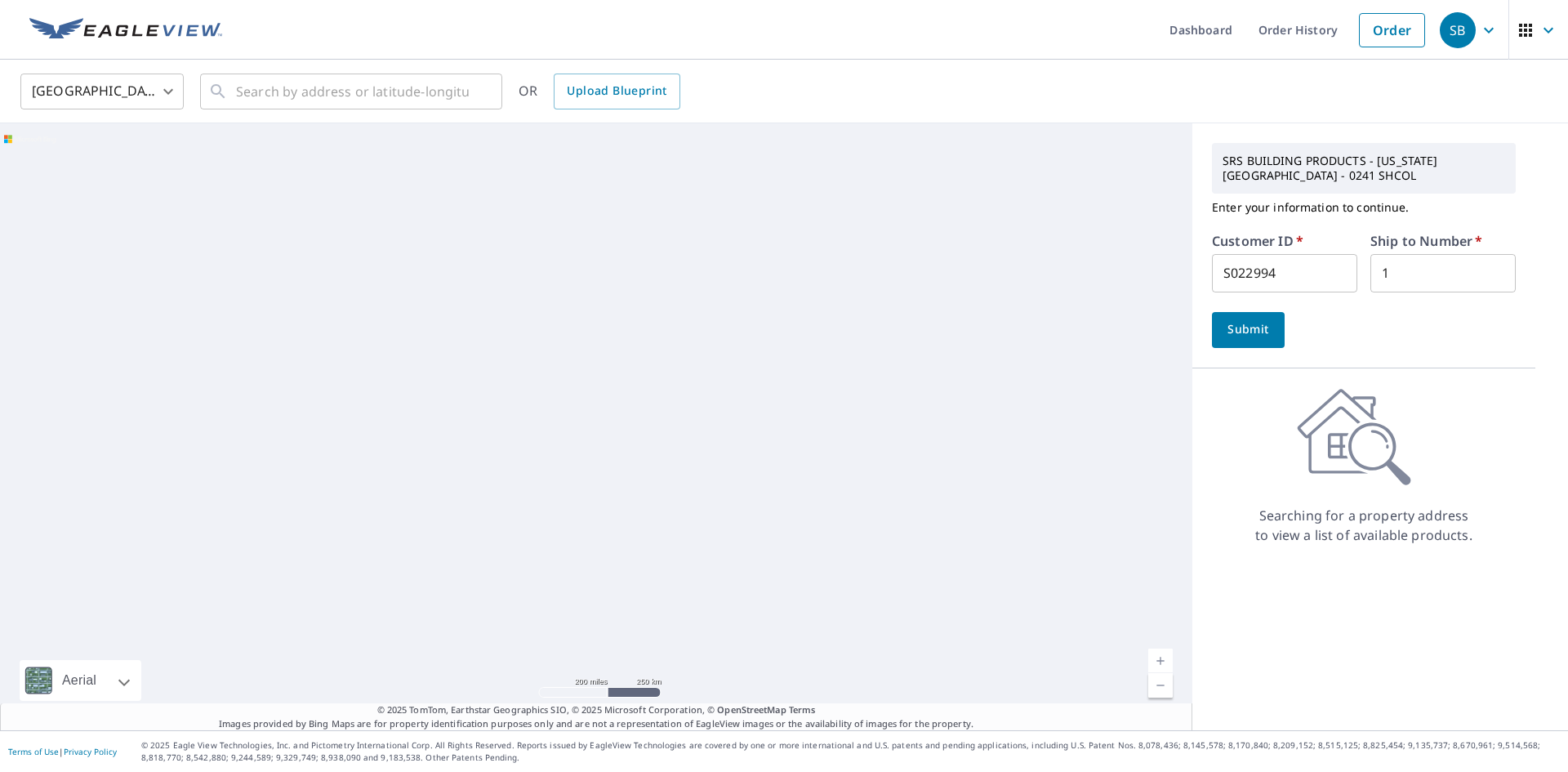
click at [1479, 33] on icon "button" at bounding box center [1489, 30] width 20 height 20
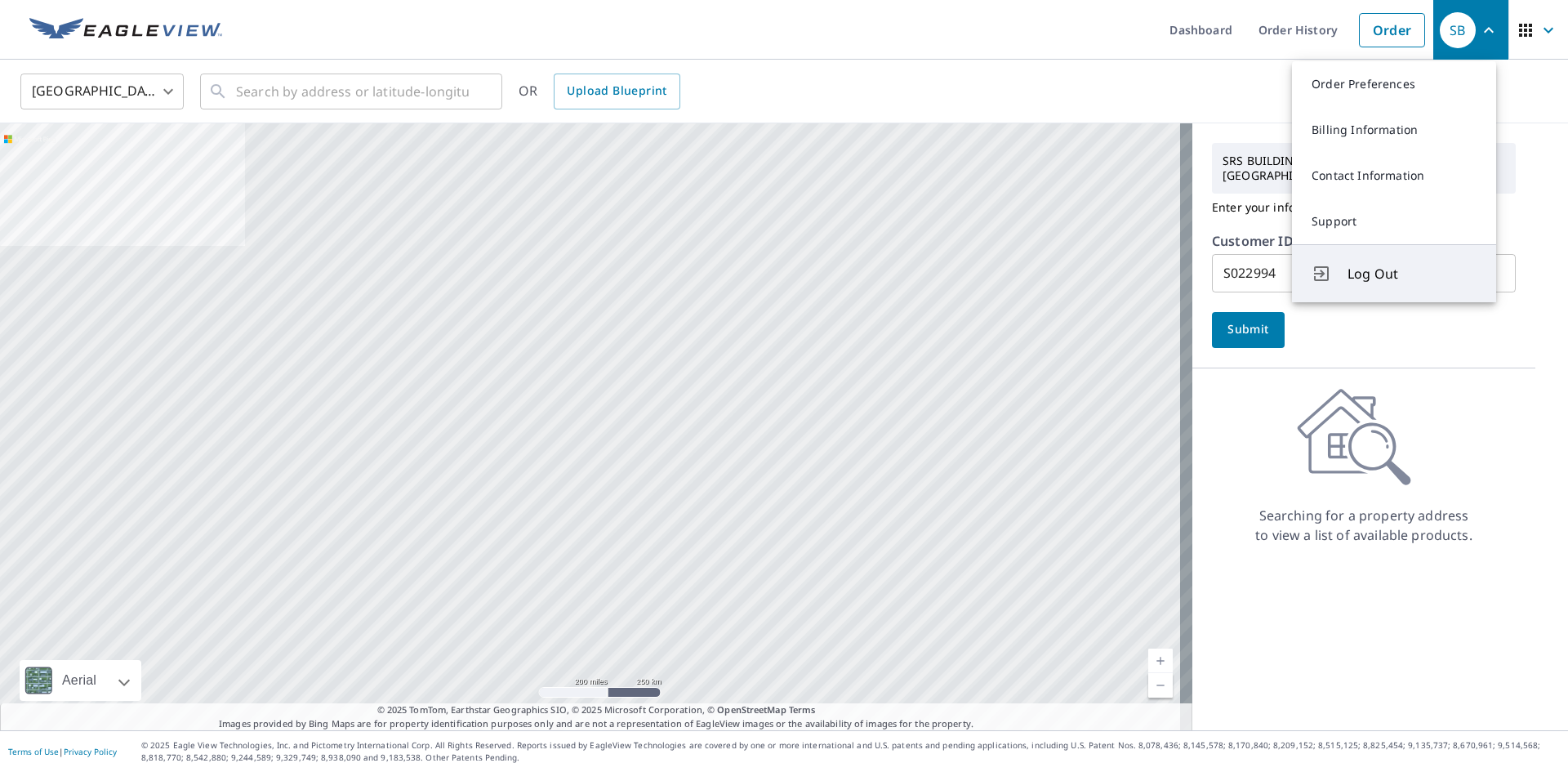
click at [1357, 281] on span "Log Out" at bounding box center [1411, 274] width 129 height 20
